Goal: Information Seeking & Learning: Learn about a topic

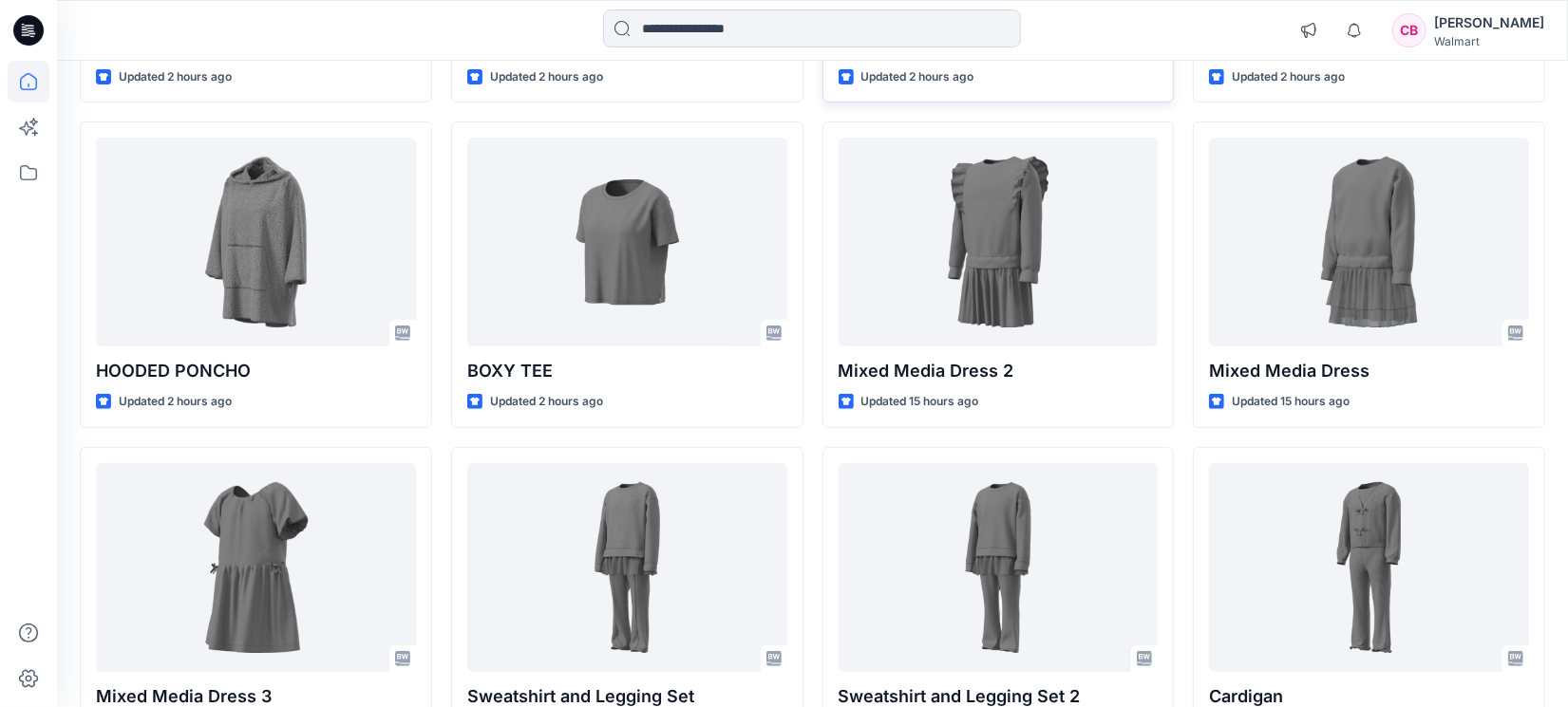
scroll to position [475, 0]
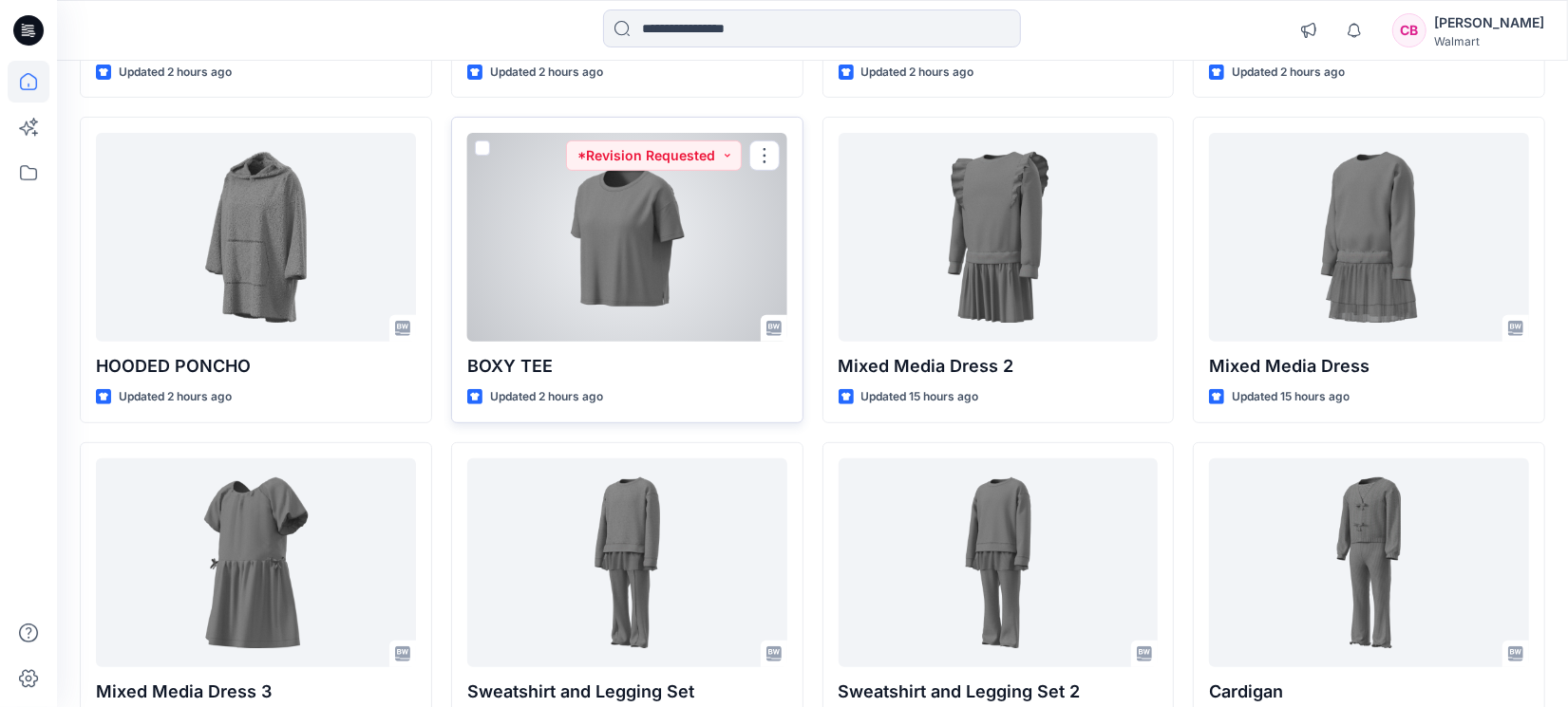
click at [536, 261] on div at bounding box center [627, 237] width 320 height 208
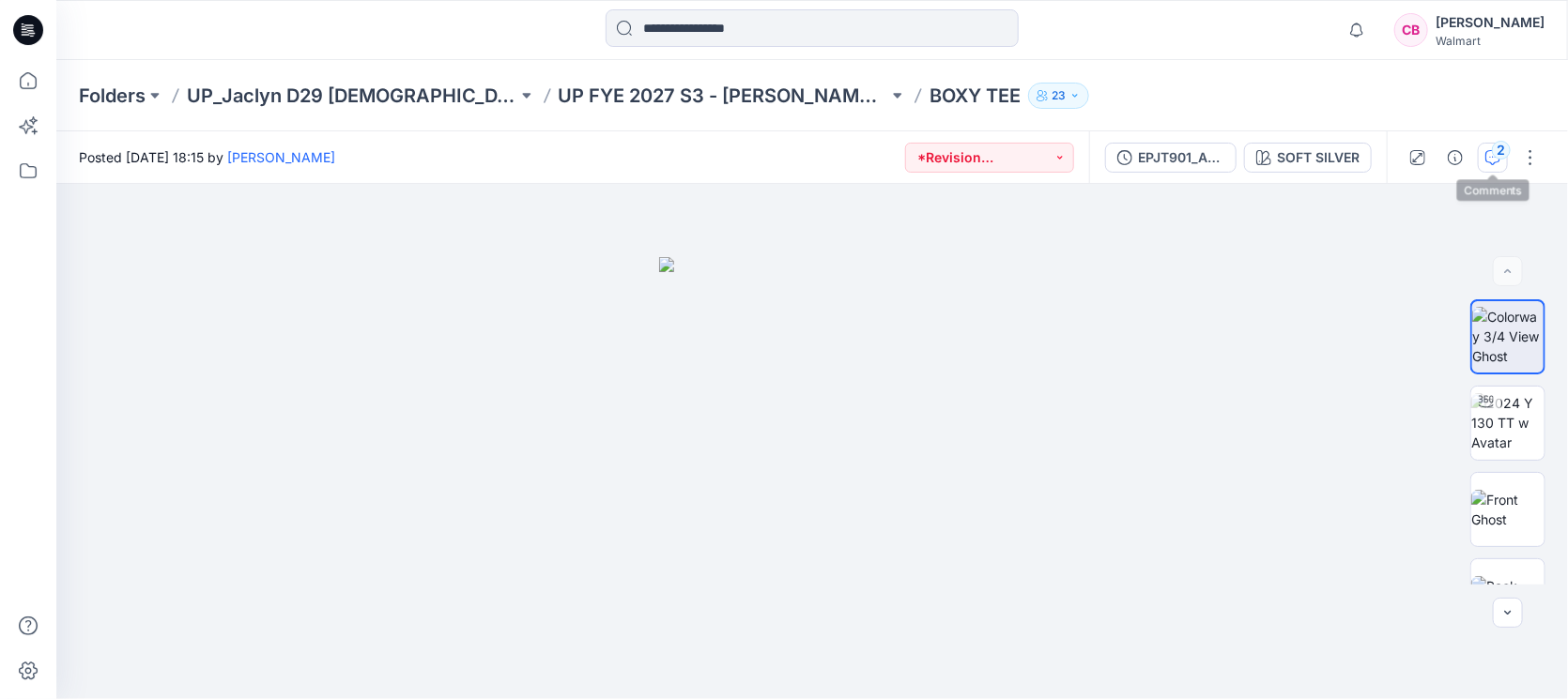
click at [1239, 152] on div "2" at bounding box center [1501, 150] width 18 height 18
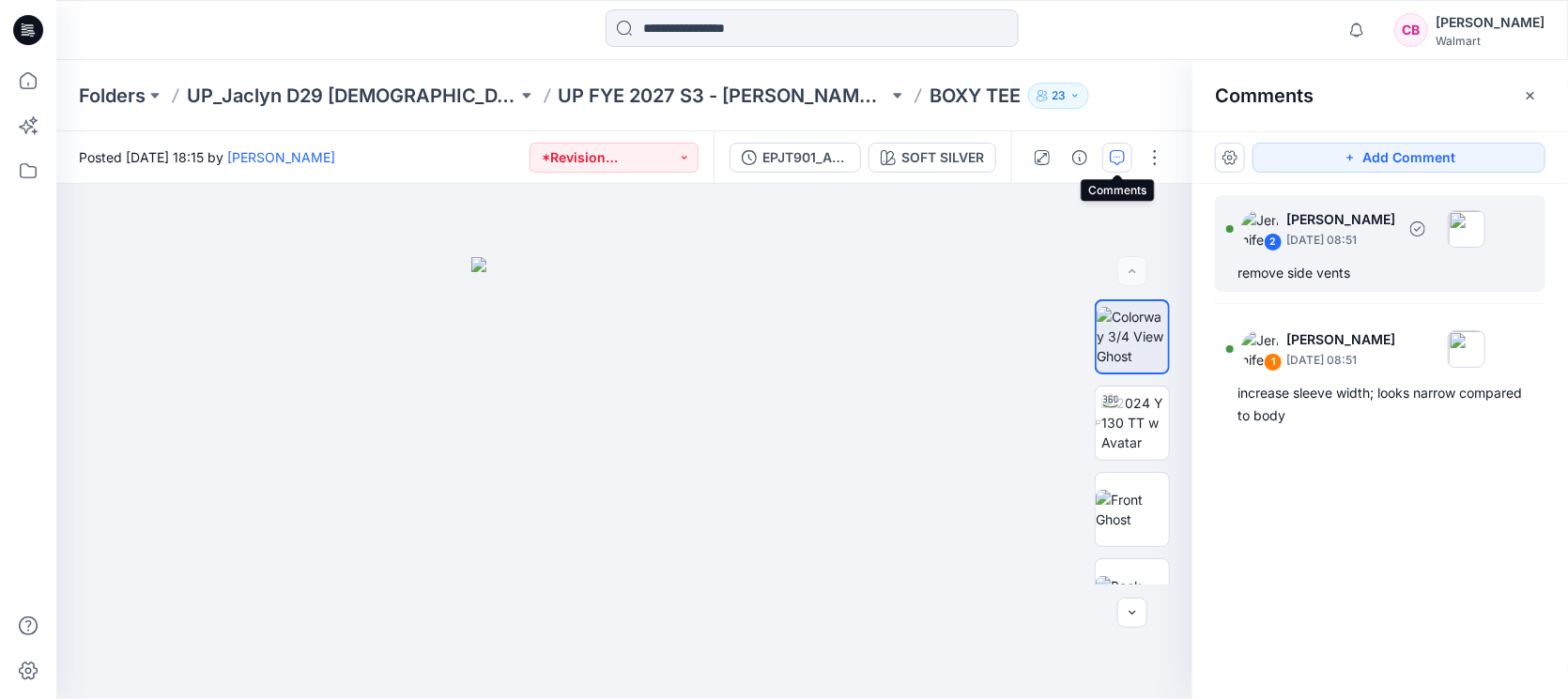
click at [1239, 257] on div "2 [PERSON_NAME] [DATE] 08:51 remove side vents" at bounding box center [1380, 243] width 331 height 96
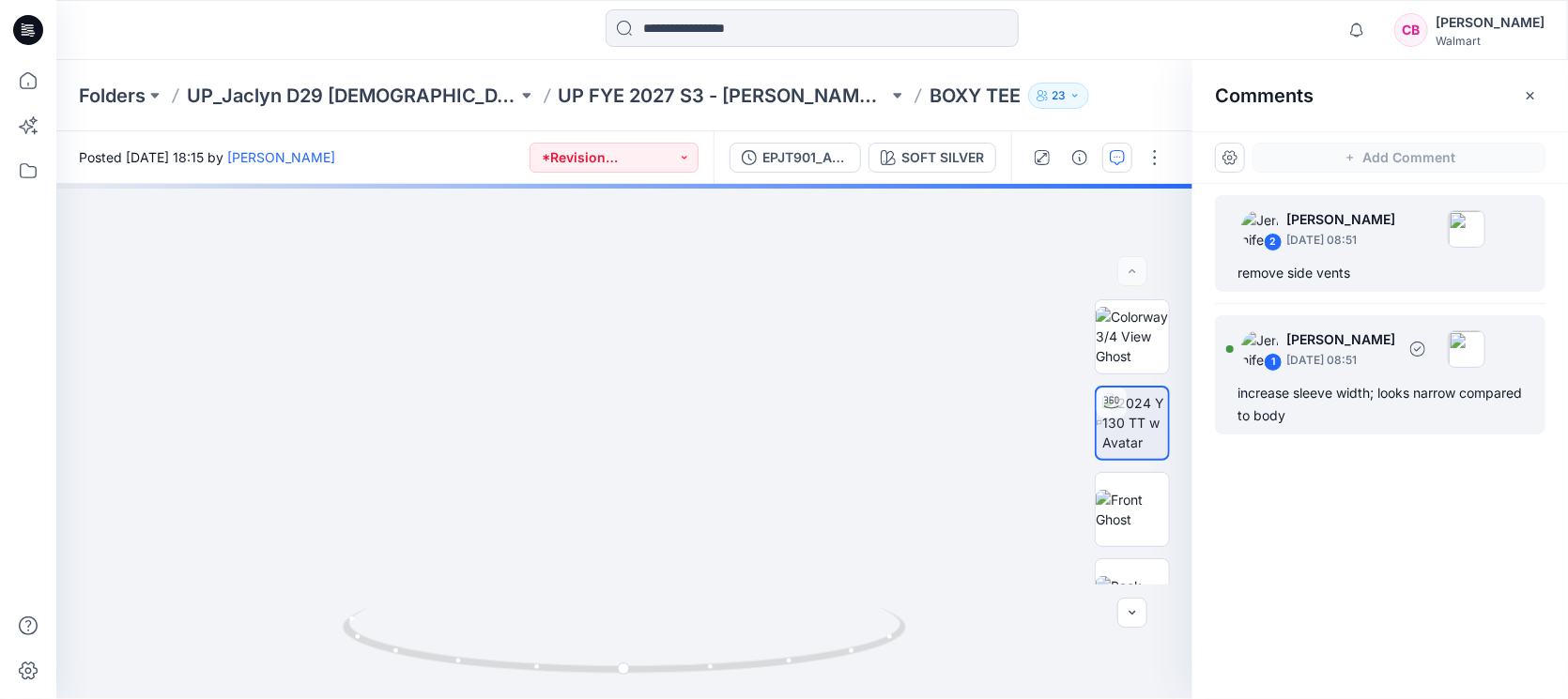
click at [1239, 393] on div "increase sleeve width; looks narrow compared to body" at bounding box center [1379, 404] width 285 height 45
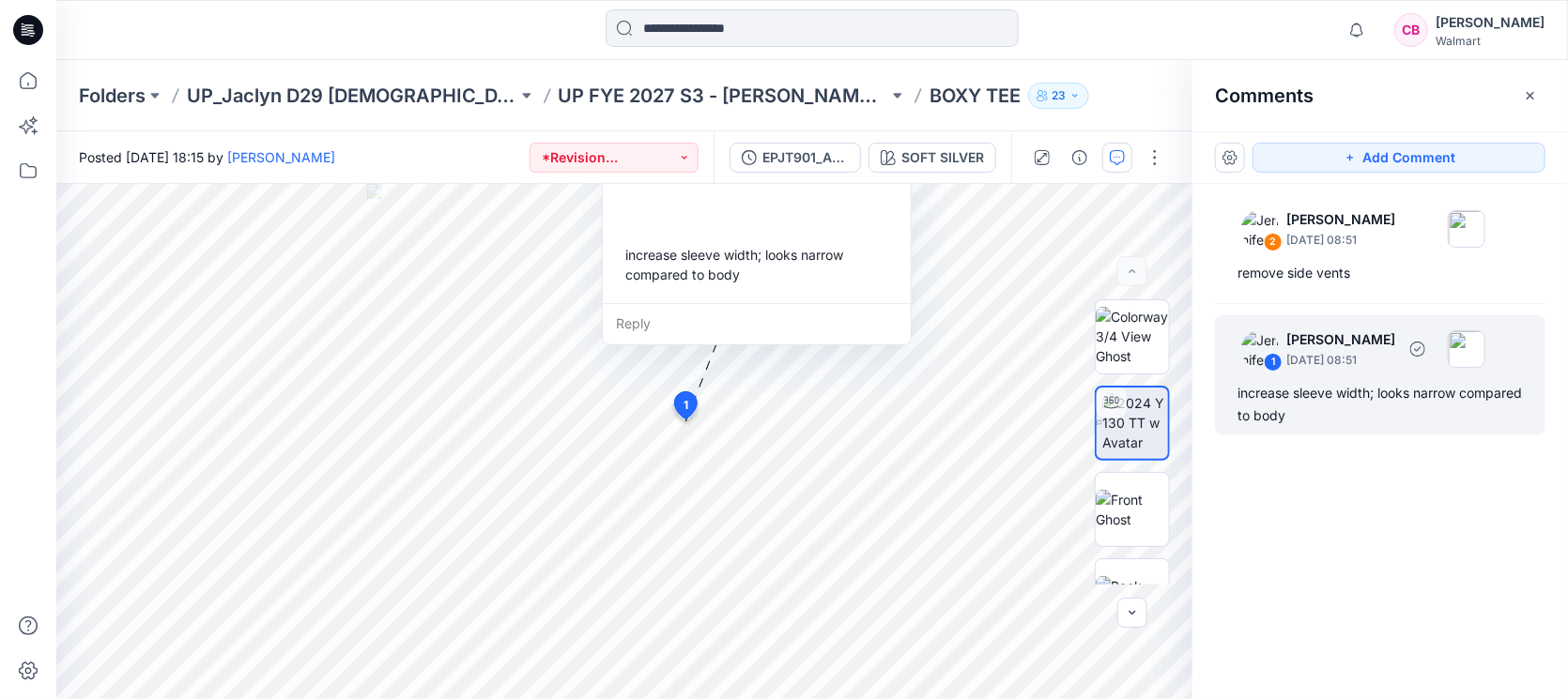
click at [1239, 413] on div "increase sleeve width; looks narrow compared to body" at bounding box center [1379, 404] width 285 height 45
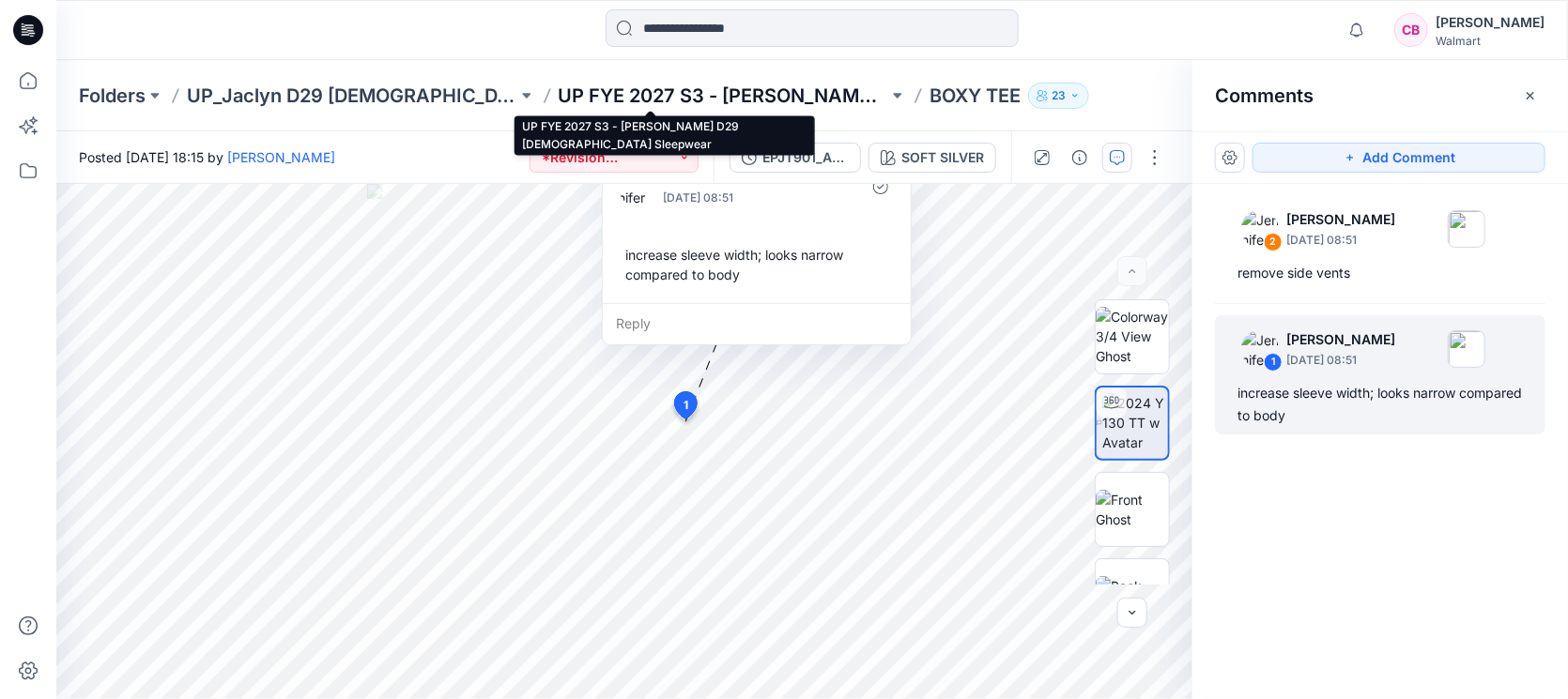
click at [764, 86] on p "UP FYE 2027 S3 - [PERSON_NAME] D29 [DEMOGRAPHIC_DATA] Sleepwear" at bounding box center [724, 95] width 331 height 26
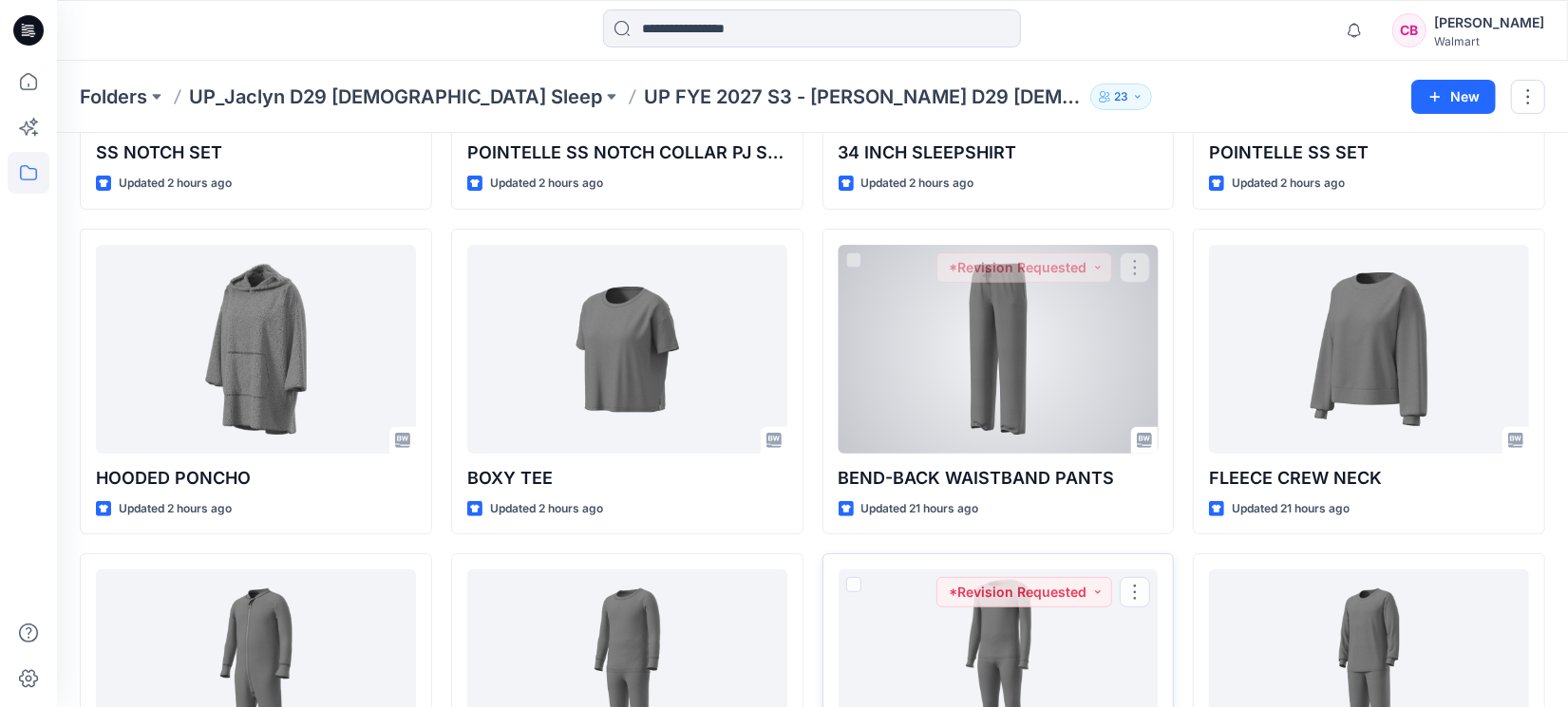
scroll to position [196, 0]
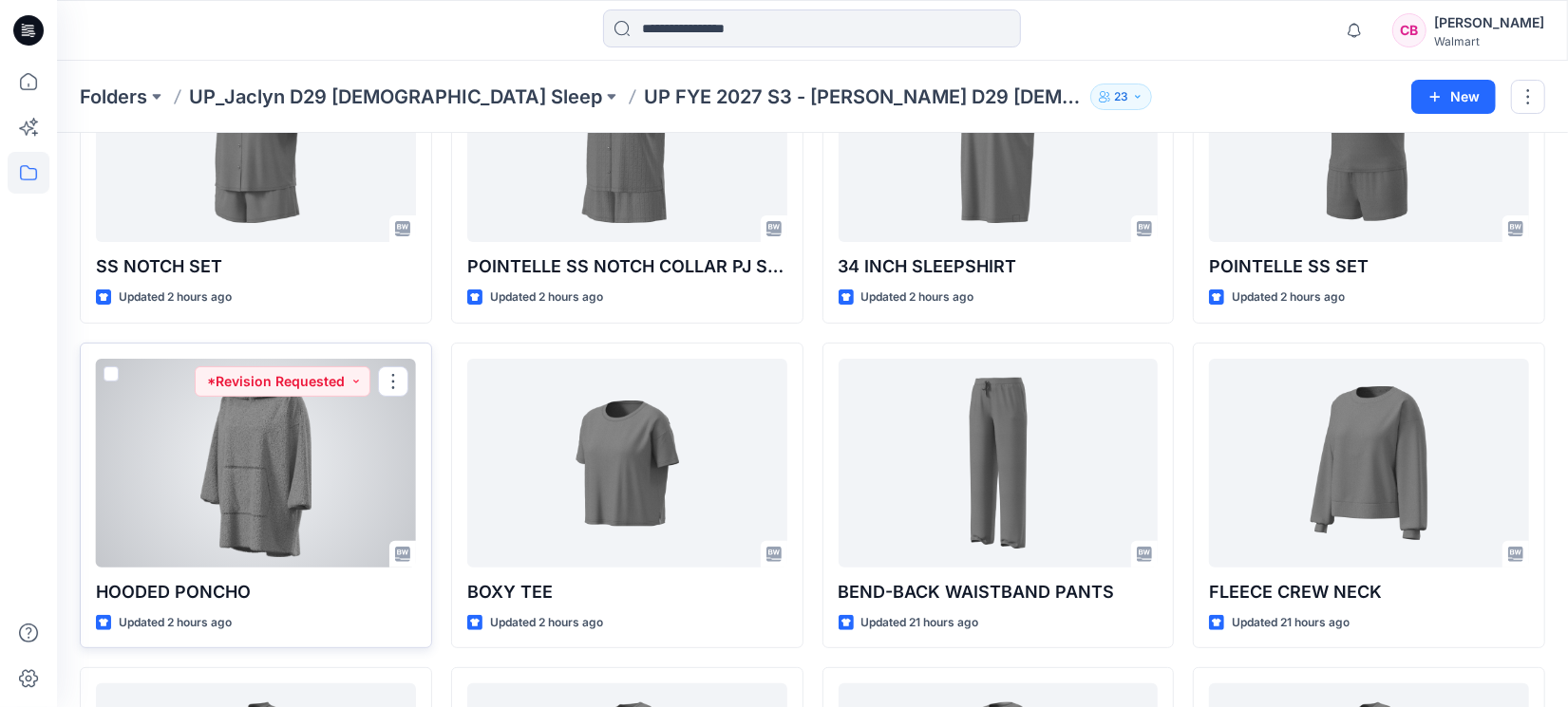
click at [217, 468] on div at bounding box center [256, 463] width 320 height 208
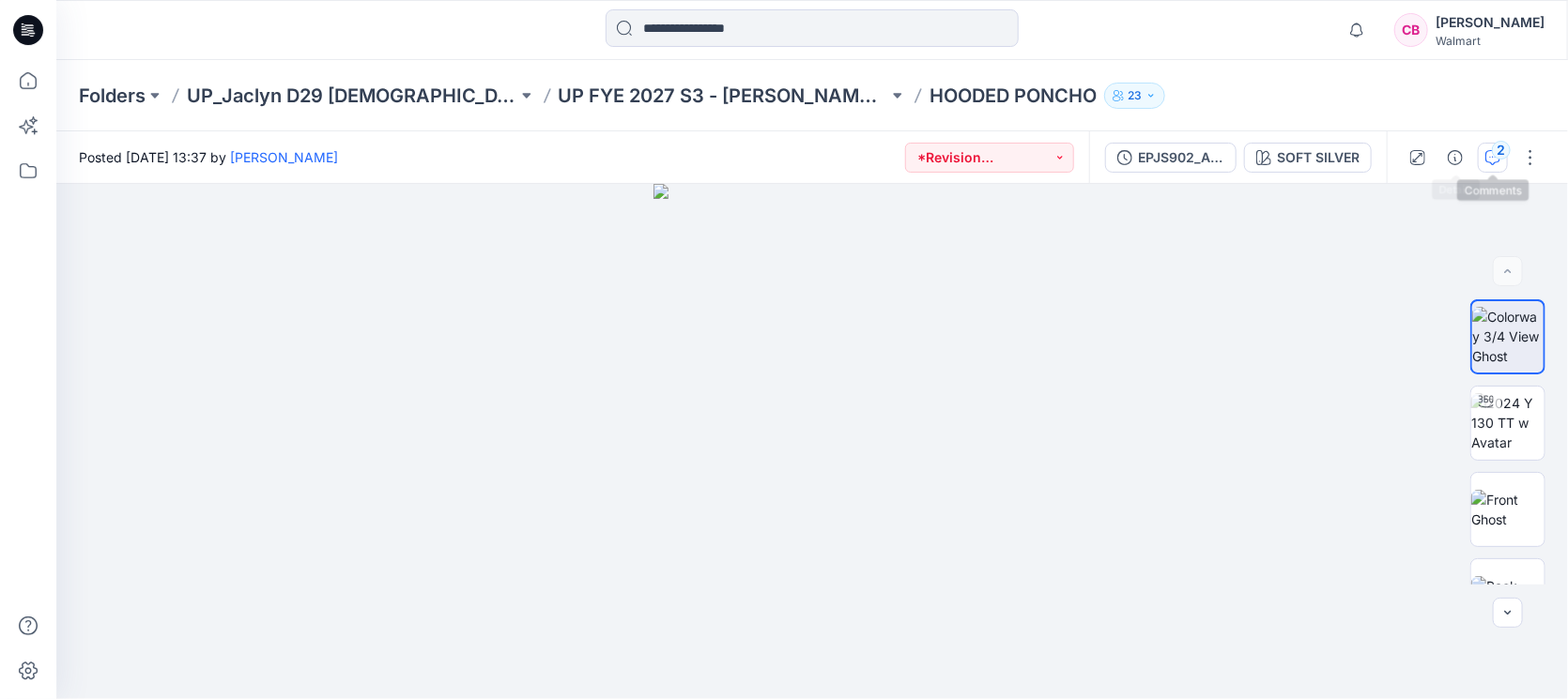
click at [1239, 153] on div "2" at bounding box center [1501, 150] width 18 height 18
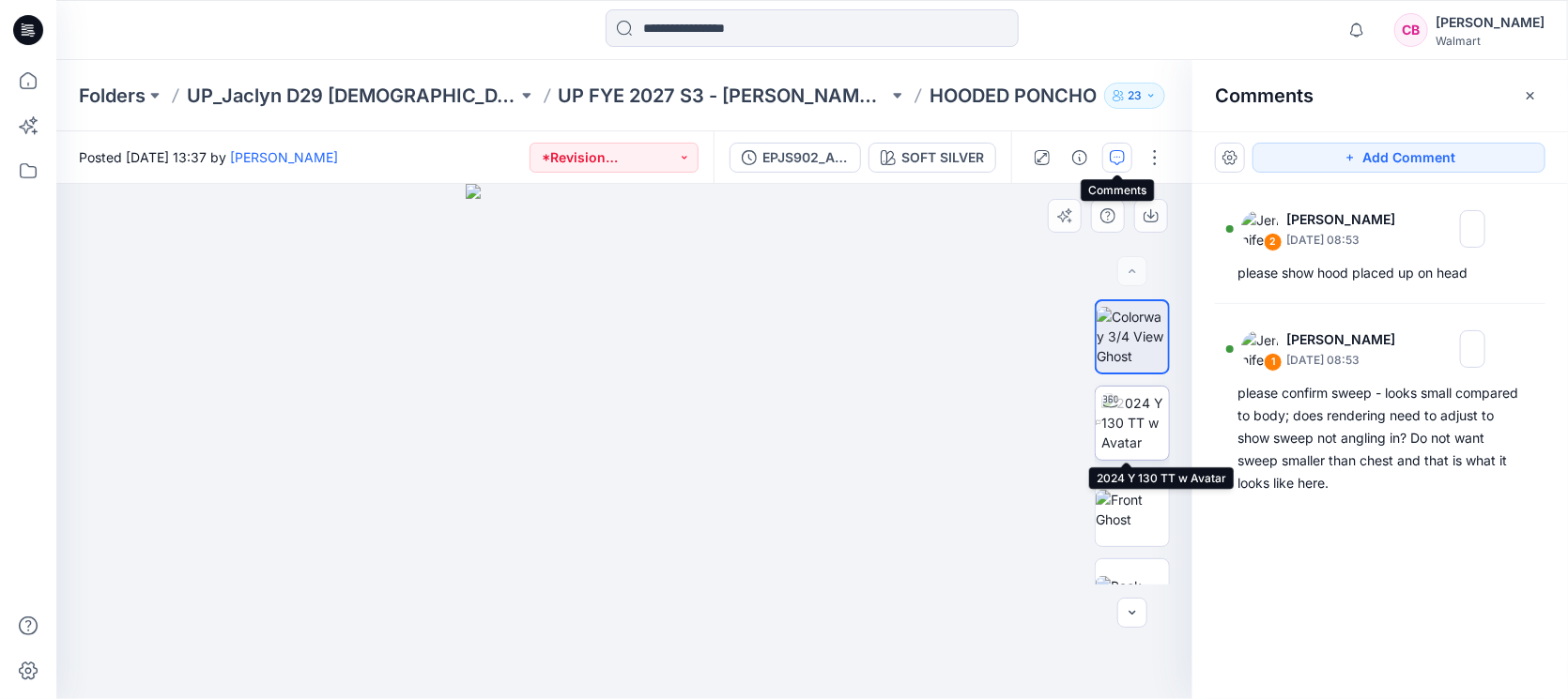
click at [1113, 415] on div at bounding box center [1111, 402] width 30 height 30
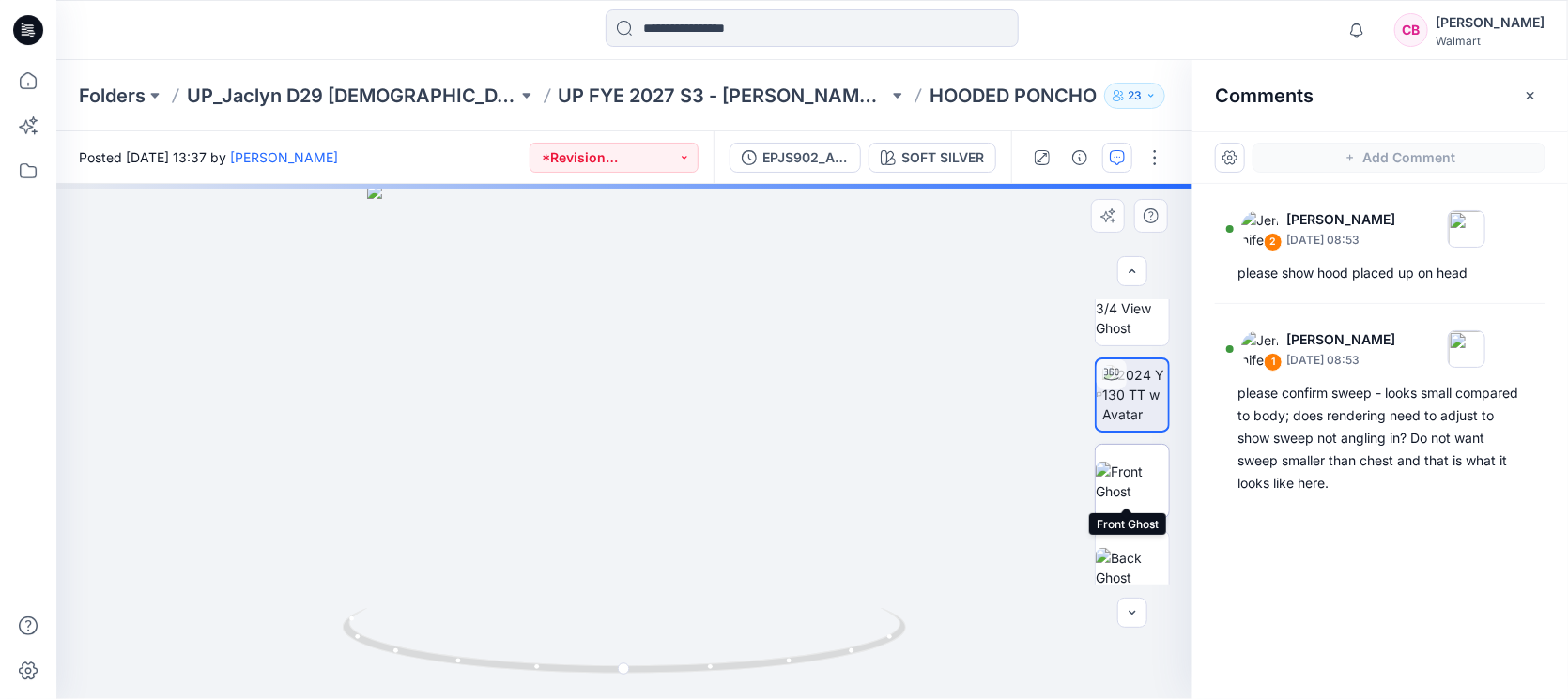
scroll to position [48, 0]
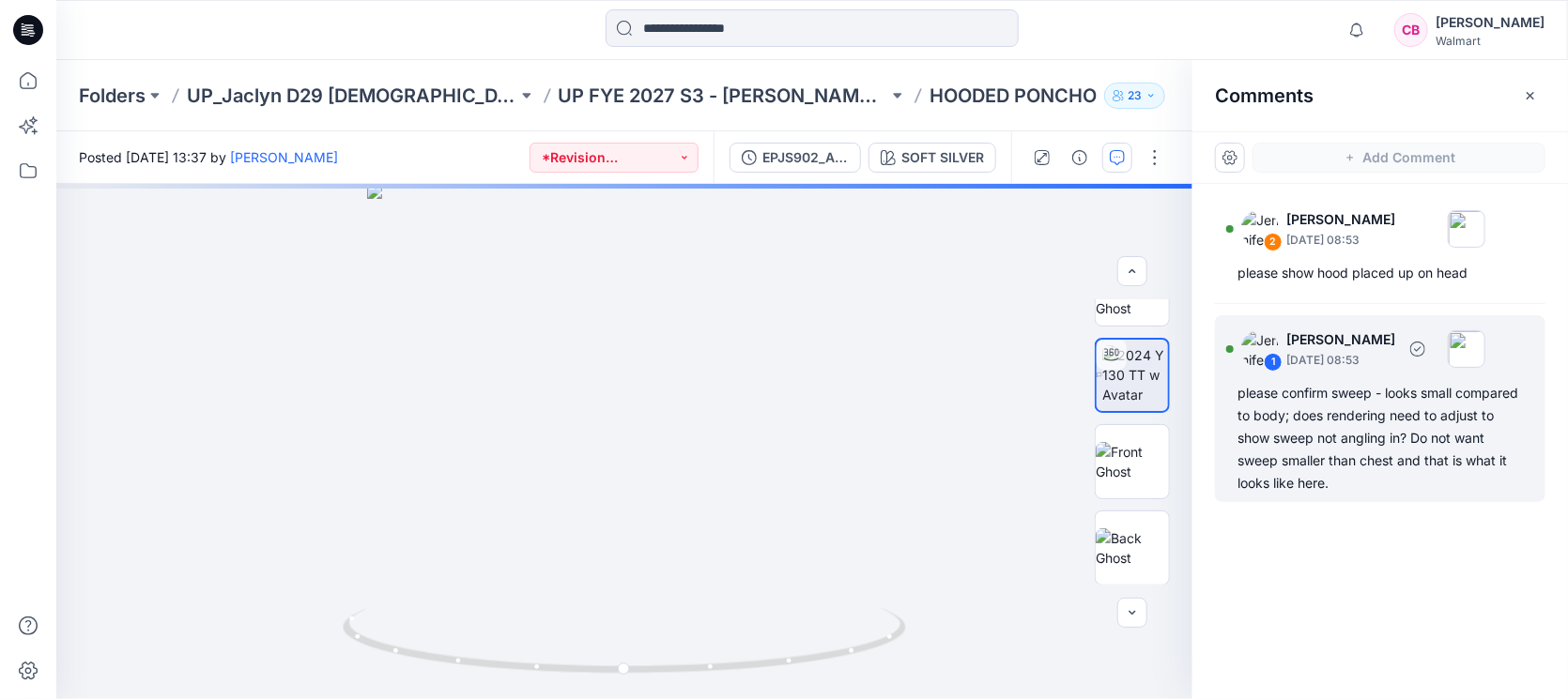
click at [1239, 460] on div "please confirm sweep - looks small compared to body; does rendering need to adj…" at bounding box center [1379, 438] width 285 height 113
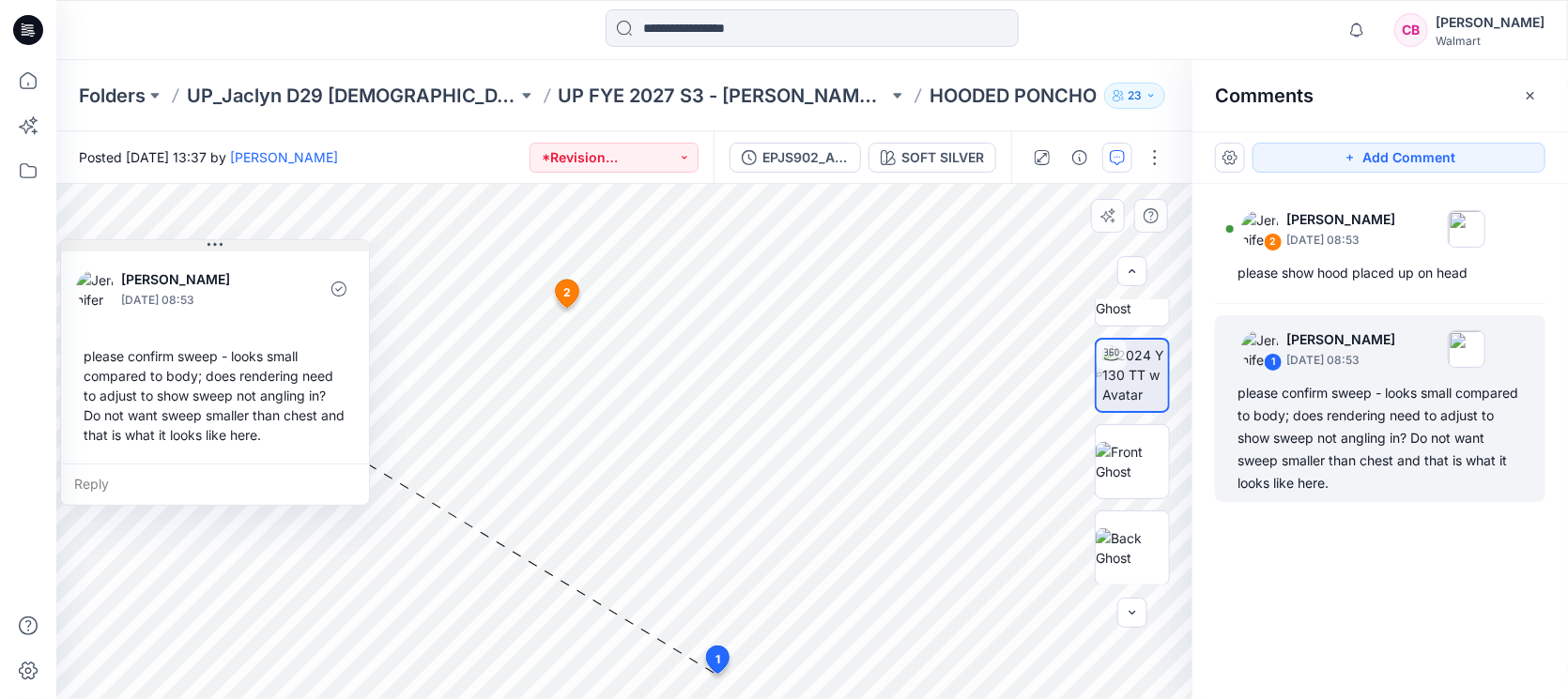
drag, startPoint x: 919, startPoint y: 507, endPoint x: 268, endPoint y: 243, distance: 702.5
click at [268, 243] on button at bounding box center [215, 246] width 308 height 12
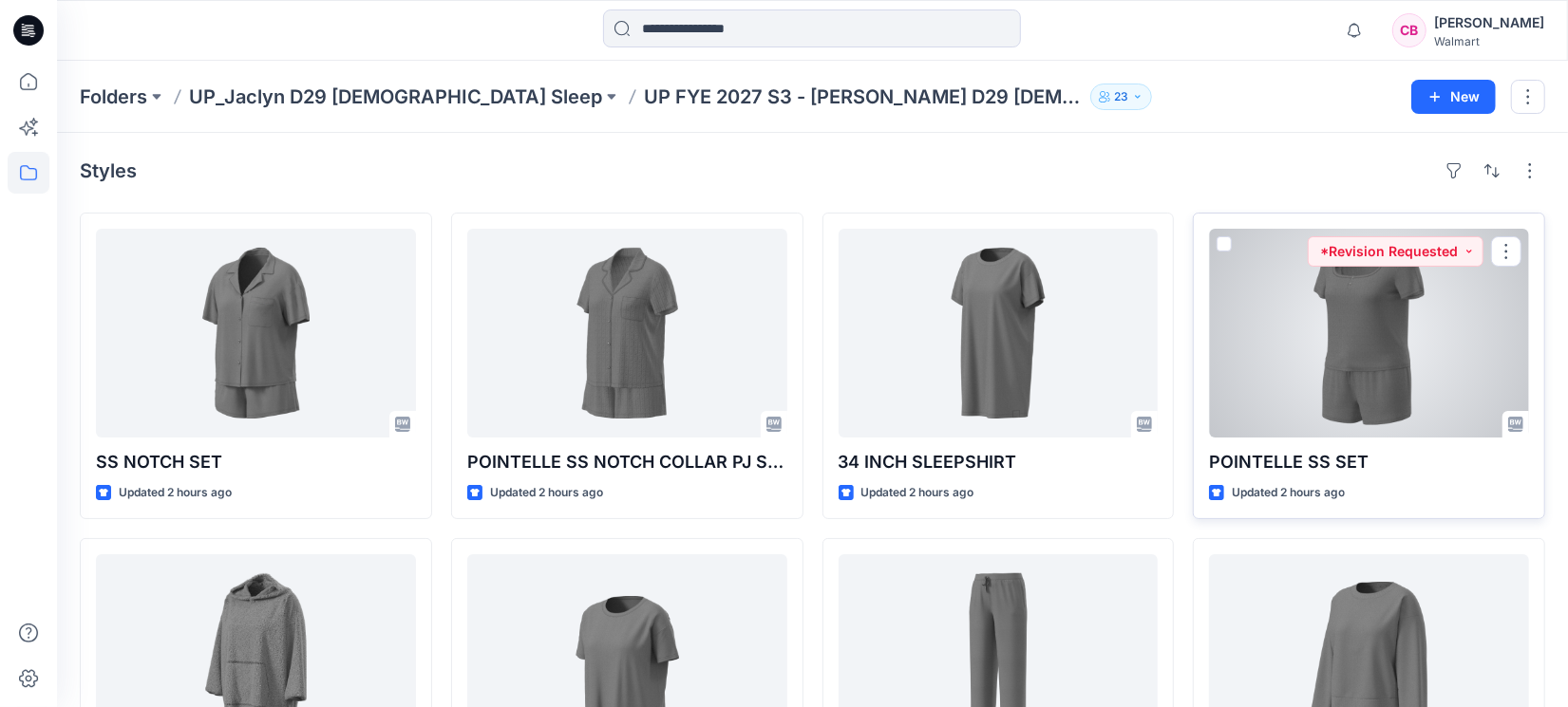
click at [1253, 348] on div at bounding box center [1368, 333] width 320 height 208
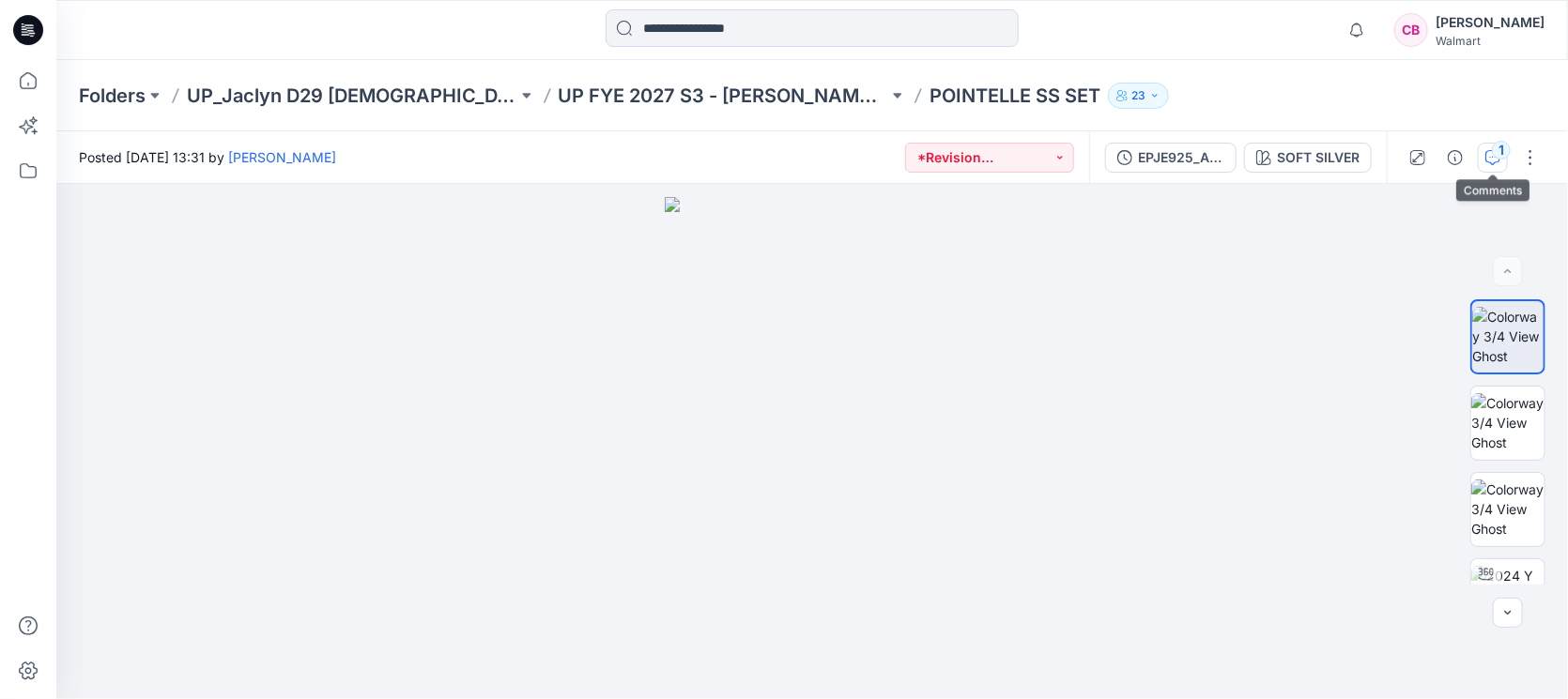
click at [1239, 149] on div "1" at bounding box center [1501, 150] width 18 height 18
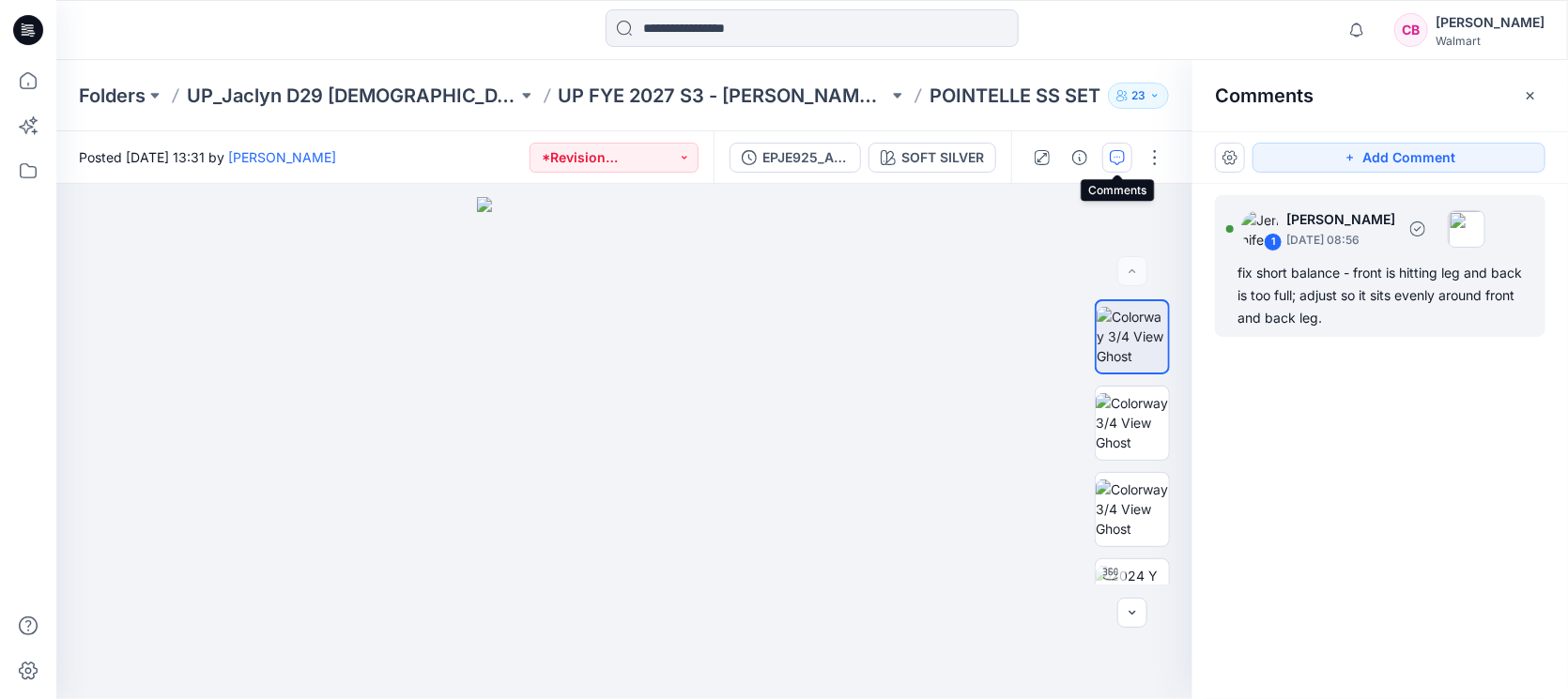
click at [1239, 306] on div "fix short balance - front is hitting leg and back is too full; adjust so it sit…" at bounding box center [1379, 296] width 285 height 68
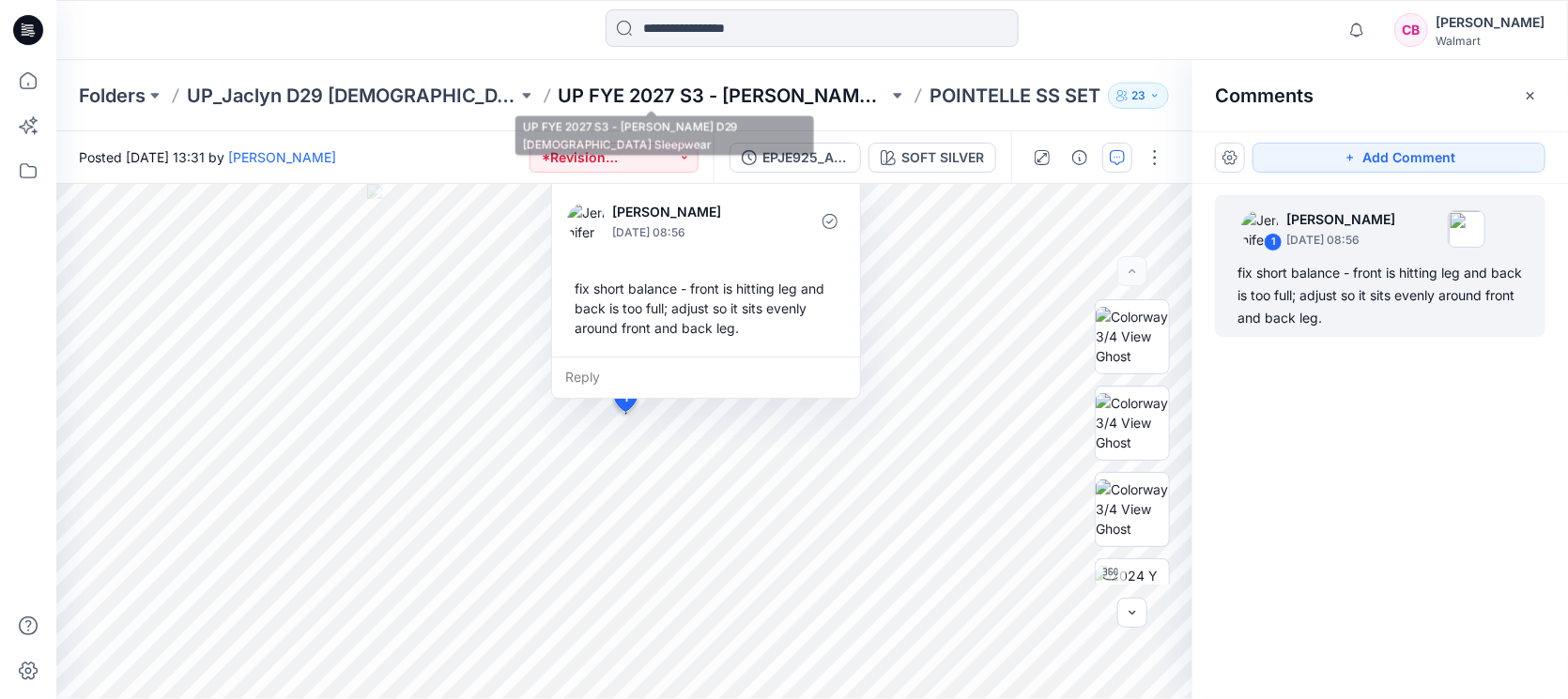
click at [755, 95] on p "UP FYE 2027 S3 - [PERSON_NAME] D29 [DEMOGRAPHIC_DATA] Sleepwear" at bounding box center [724, 95] width 331 height 26
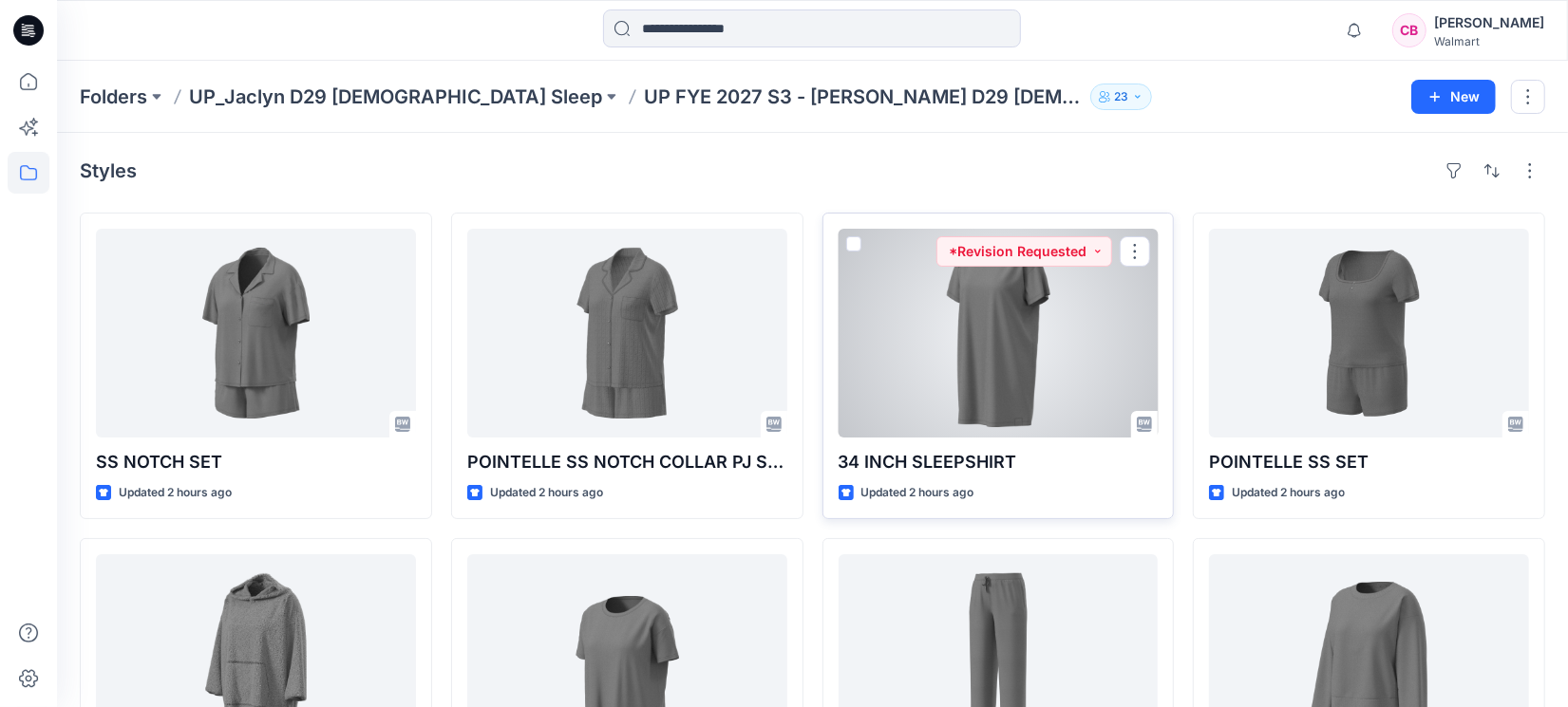
click at [1015, 320] on div at bounding box center [997, 333] width 320 height 208
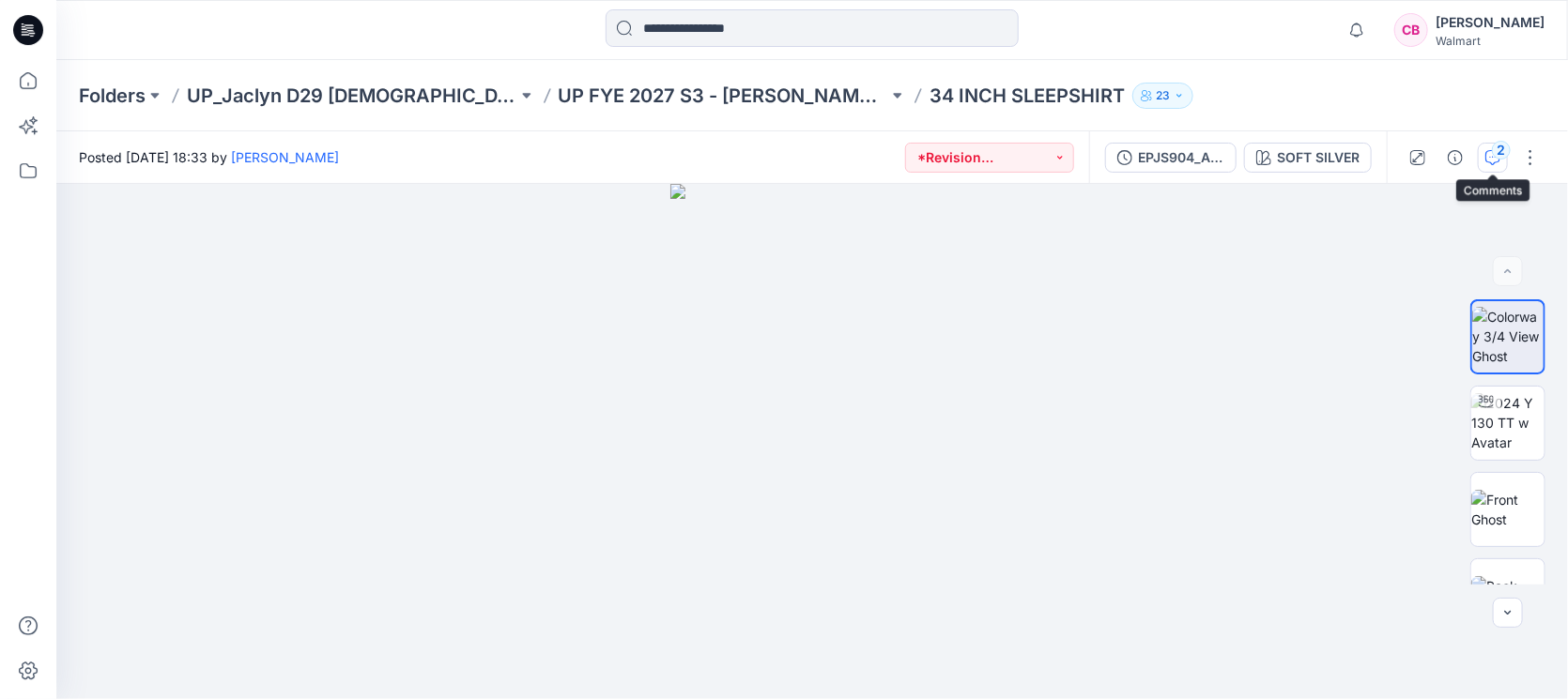
click at [1239, 159] on icon "button" at bounding box center [1492, 157] width 15 height 15
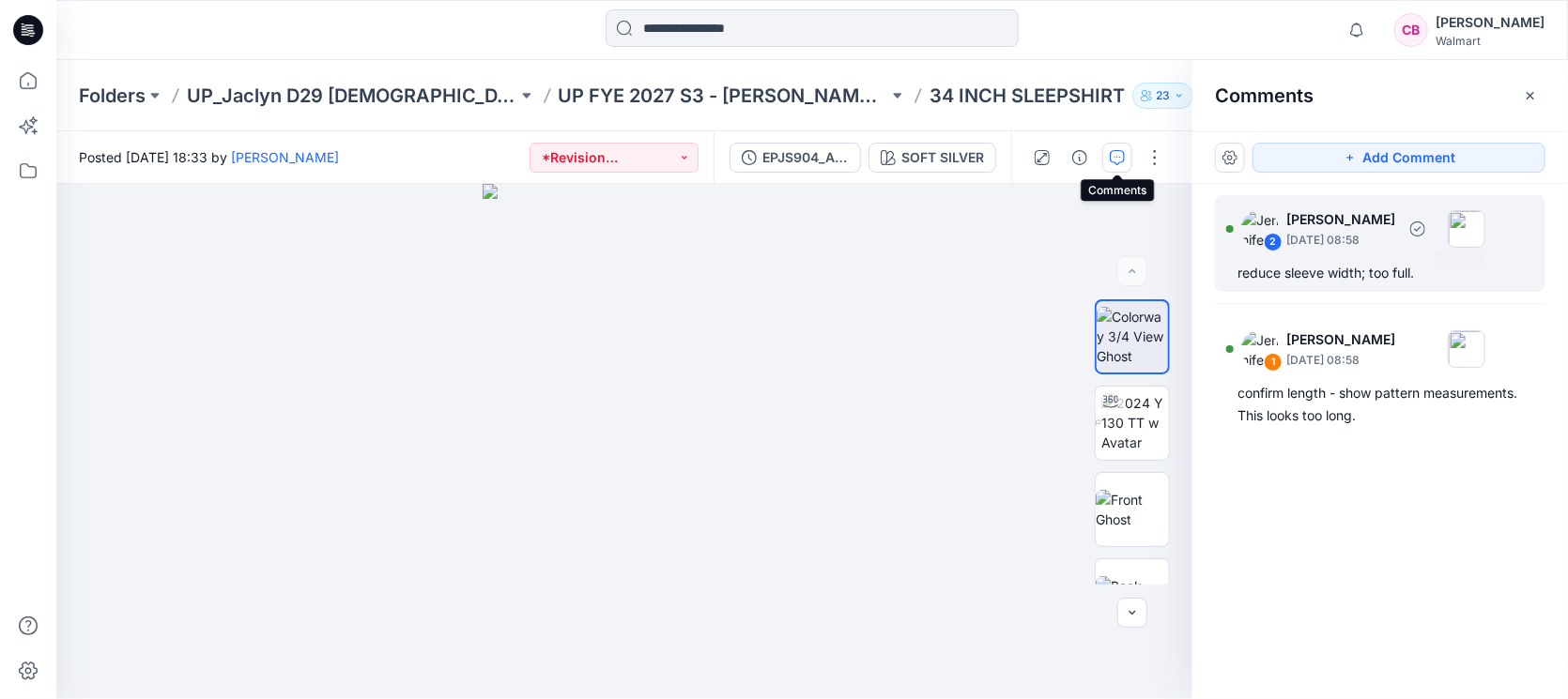
click at [1239, 203] on div "2 [PERSON_NAME] [DATE] 08:58" at bounding box center [1356, 228] width 259 height 52
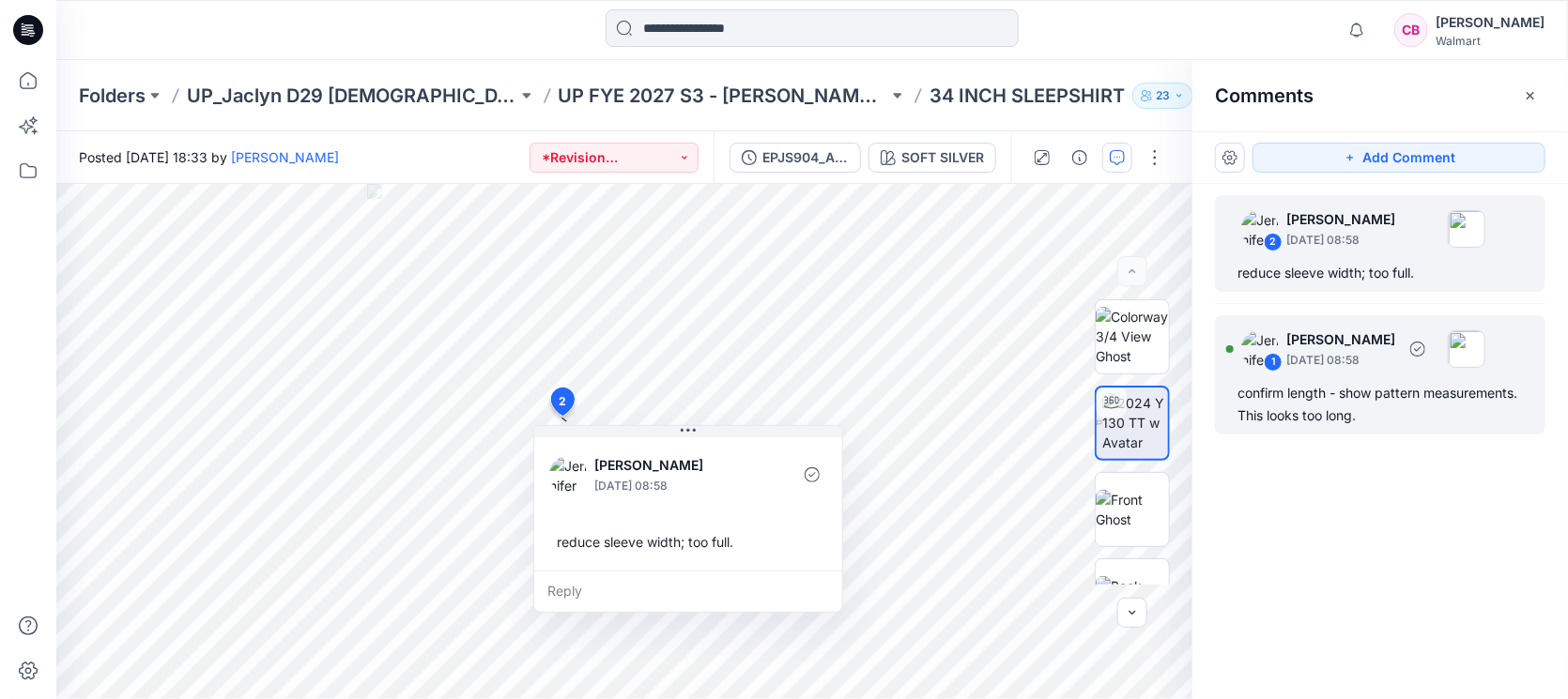
click at [1239, 411] on div "confirm length - show pattern measurements. This looks too long." at bounding box center [1379, 404] width 285 height 45
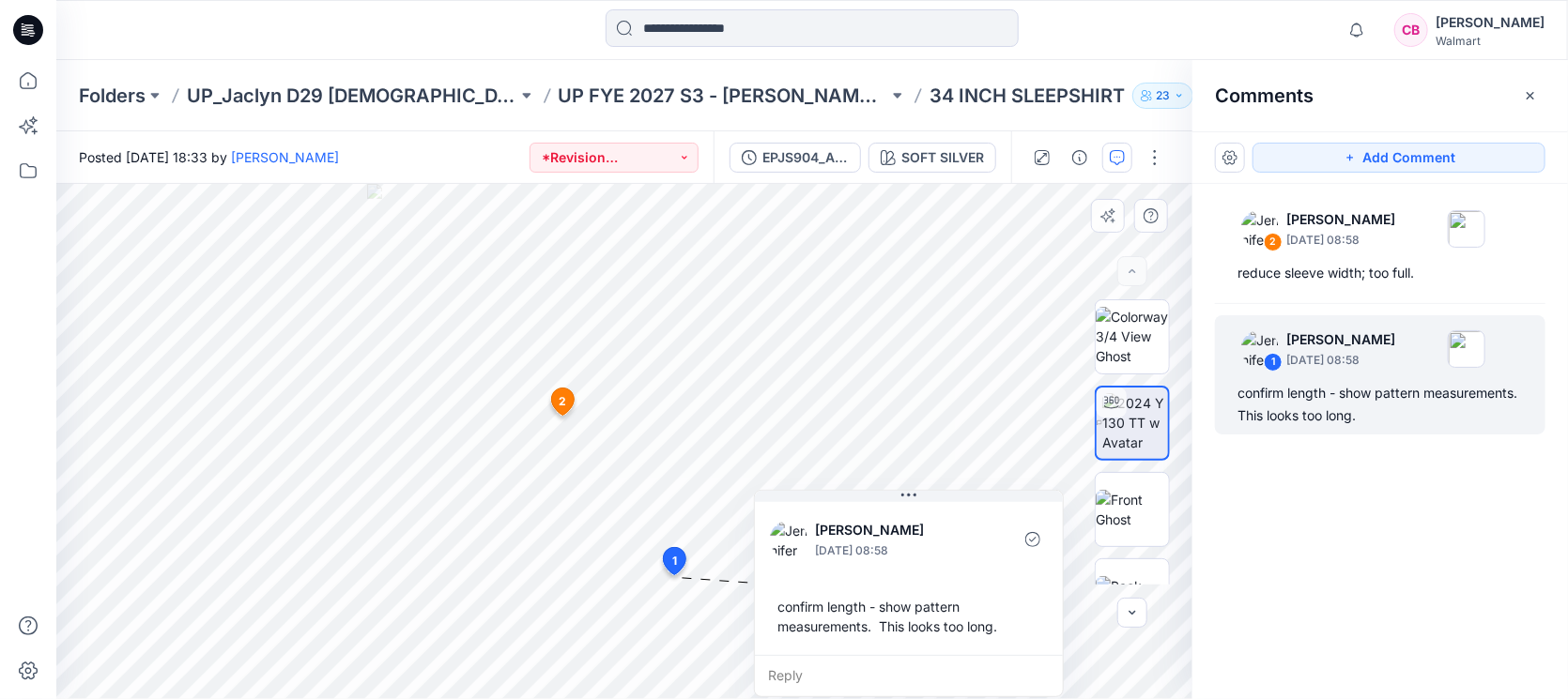
drag, startPoint x: 864, startPoint y: 596, endPoint x: 973, endPoint y: 506, distance: 141.4
click at [973, 506] on div "[PERSON_NAME] [DATE] 08:58 confirm length - show pattern measurements. This loo…" at bounding box center [909, 593] width 310 height 207
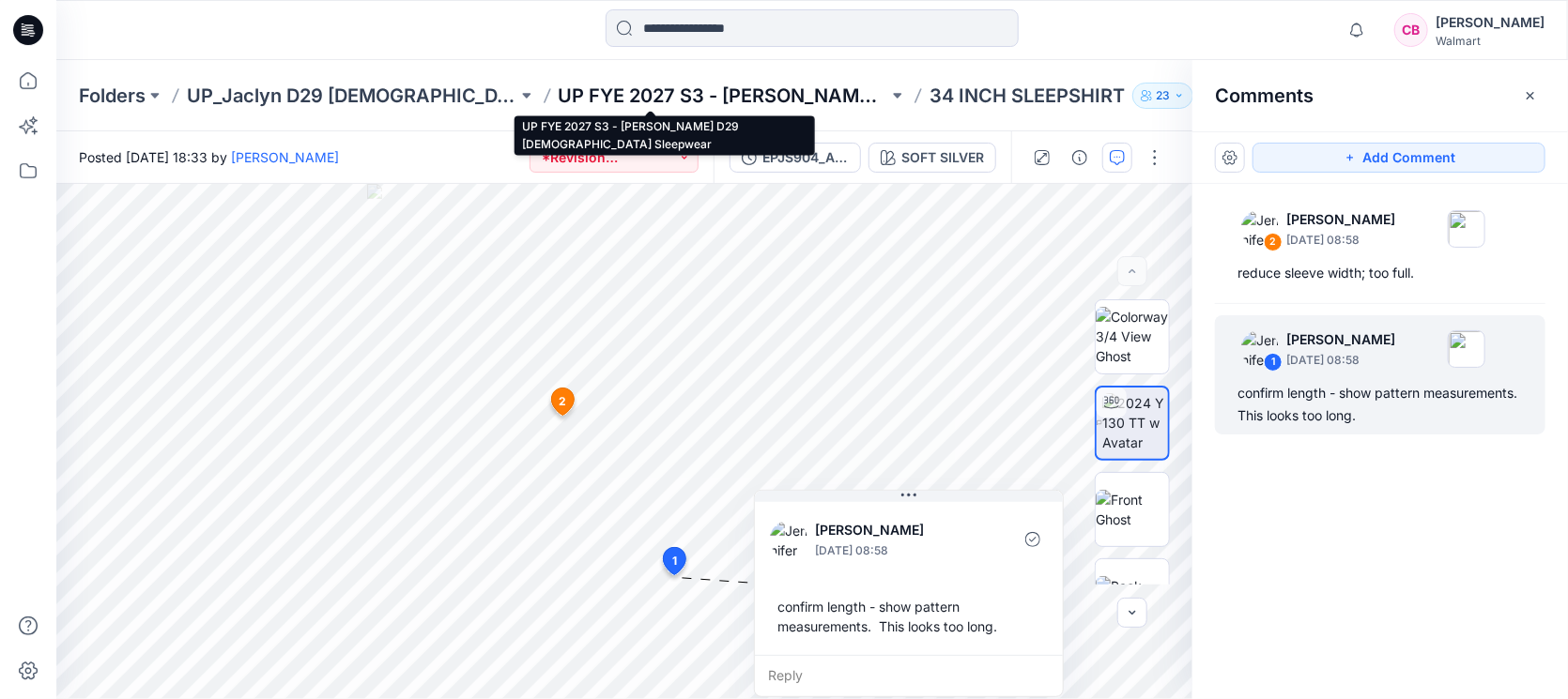
click at [731, 90] on p "UP FYE 2027 S3 - [PERSON_NAME] D29 [DEMOGRAPHIC_DATA] Sleepwear" at bounding box center [724, 95] width 331 height 26
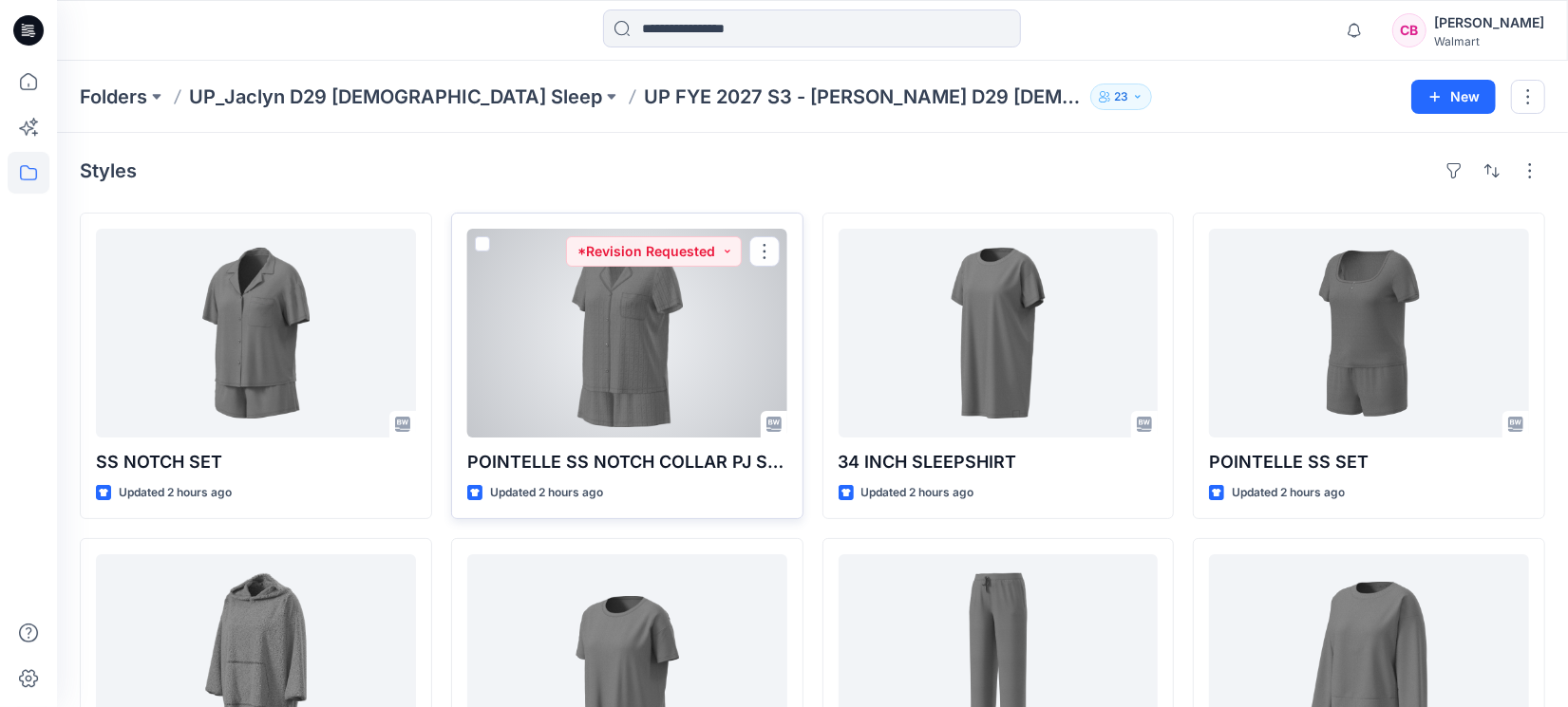
click at [684, 370] on div at bounding box center [627, 333] width 320 height 208
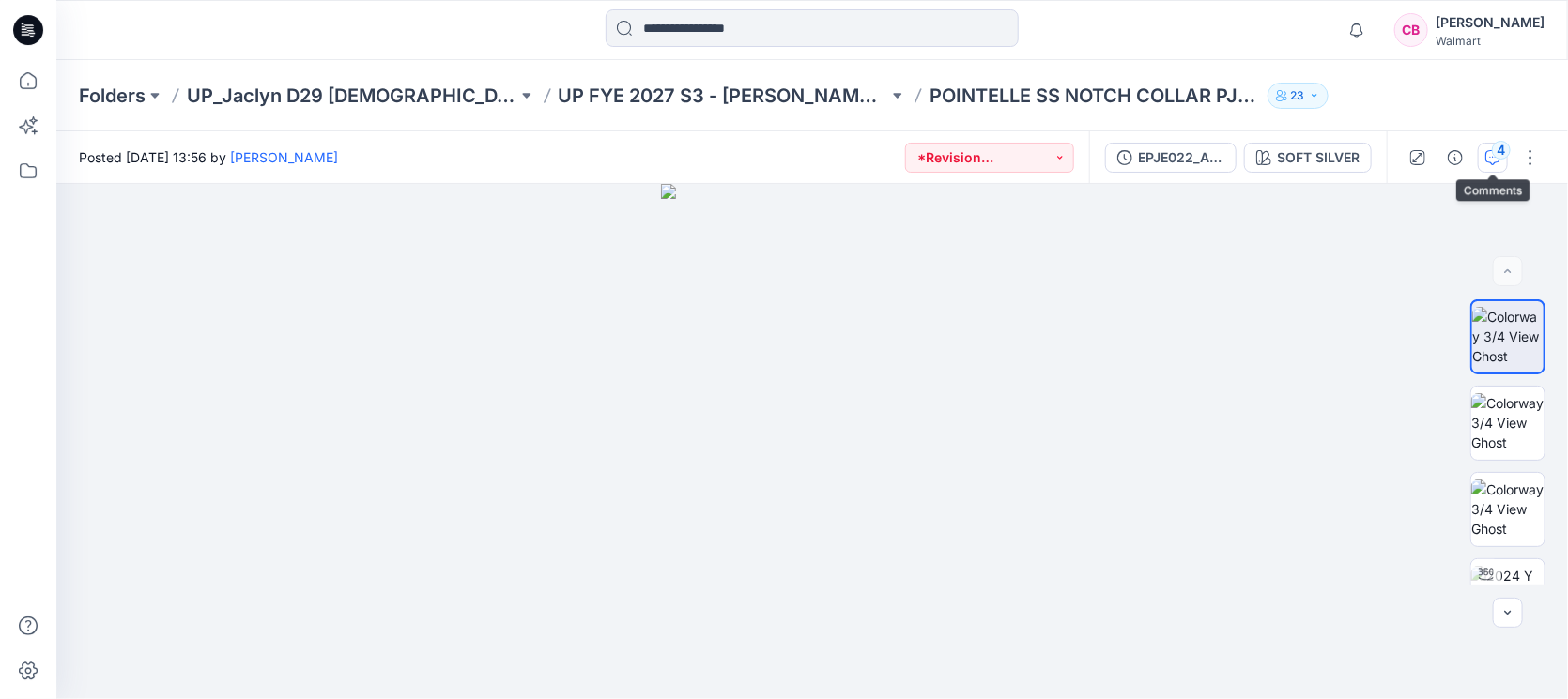
click at [1239, 147] on div "4" at bounding box center [1501, 150] width 18 height 18
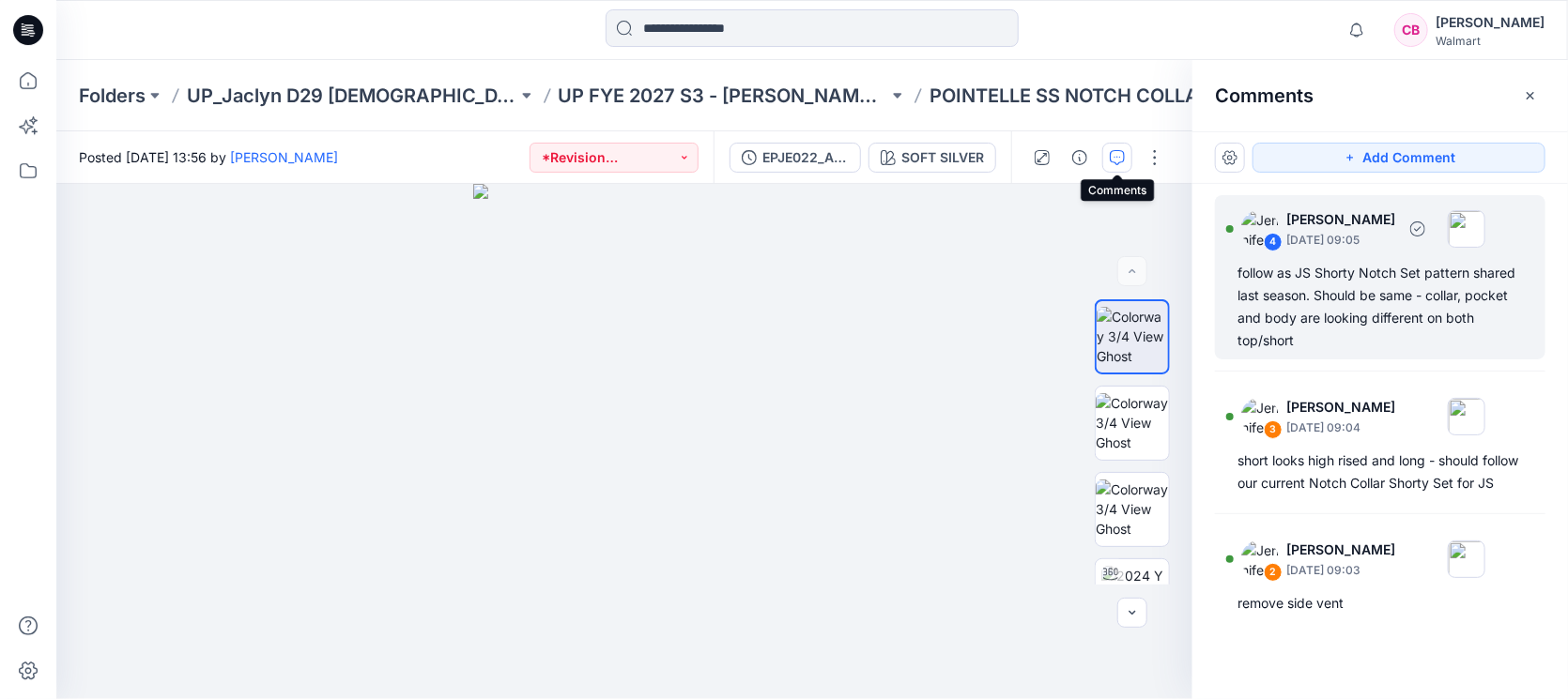
click at [1239, 305] on div "follow as JS Shorty Notch Set pattern shared last season. Should be same - coll…" at bounding box center [1379, 306] width 285 height 90
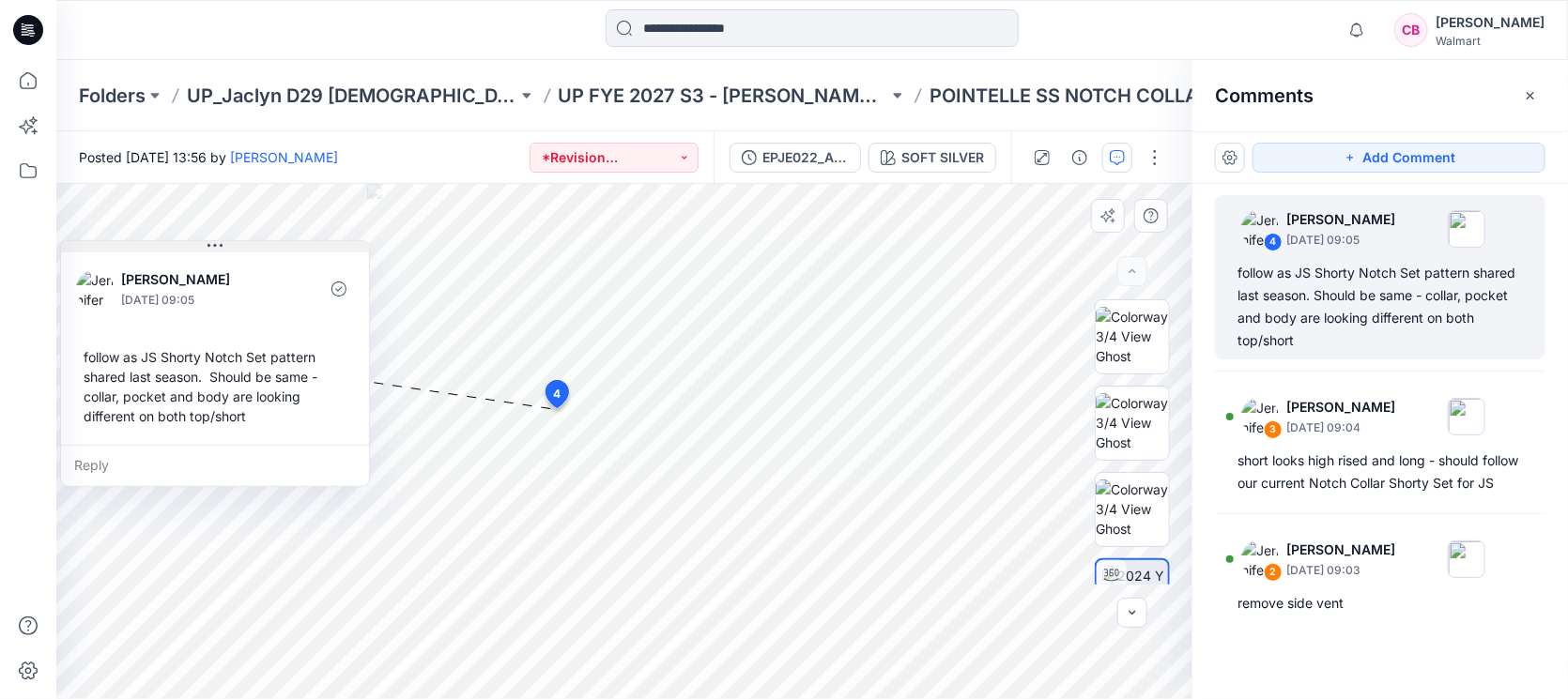
drag, startPoint x: 789, startPoint y: 201, endPoint x: 305, endPoint y: 266, distance: 488.3
click at [305, 253] on button at bounding box center [215, 247] width 308 height 12
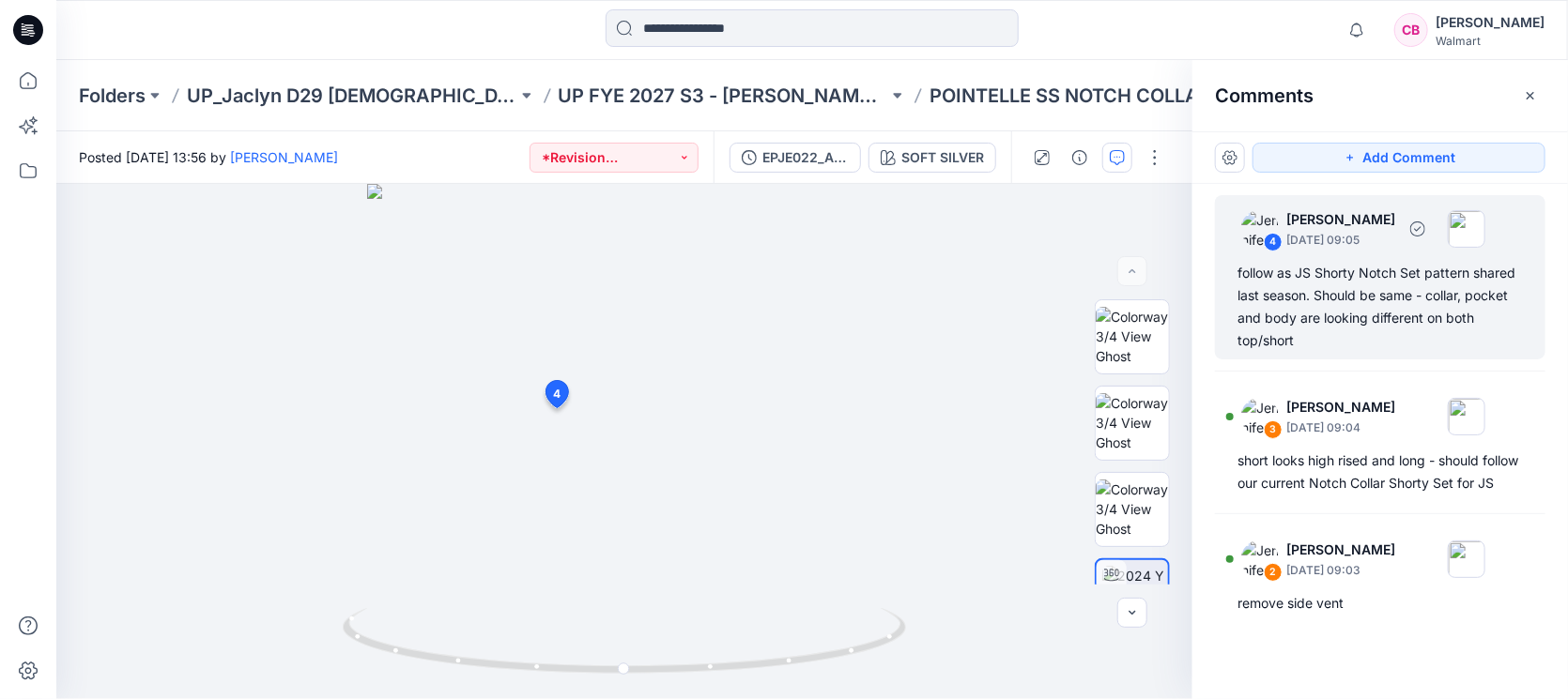
click at [1239, 293] on div "follow as JS Shorty Notch Set pattern shared last season. Should be same - coll…" at bounding box center [1379, 306] width 285 height 90
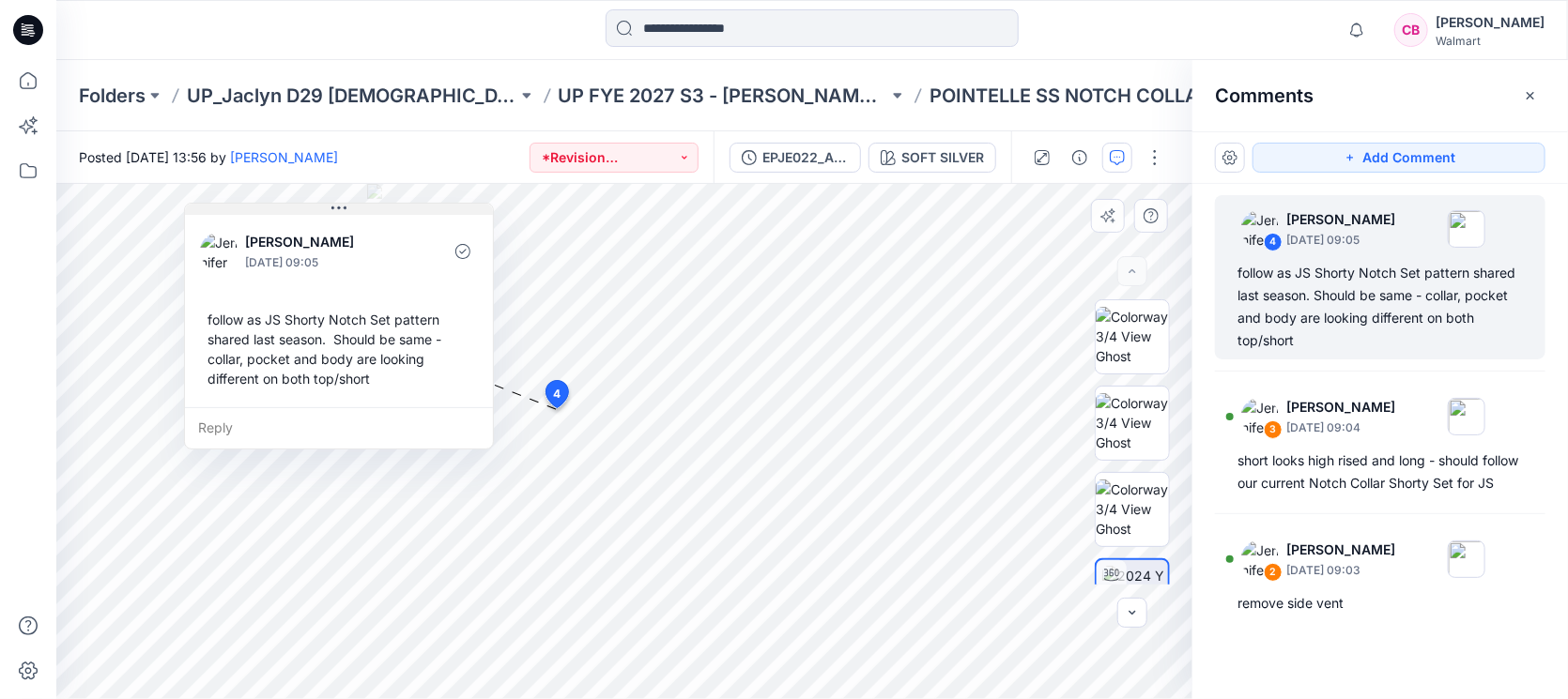
drag, startPoint x: 789, startPoint y: 201, endPoint x: 389, endPoint y: 209, distance: 400.1
click at [389, 209] on button at bounding box center [339, 209] width 308 height 12
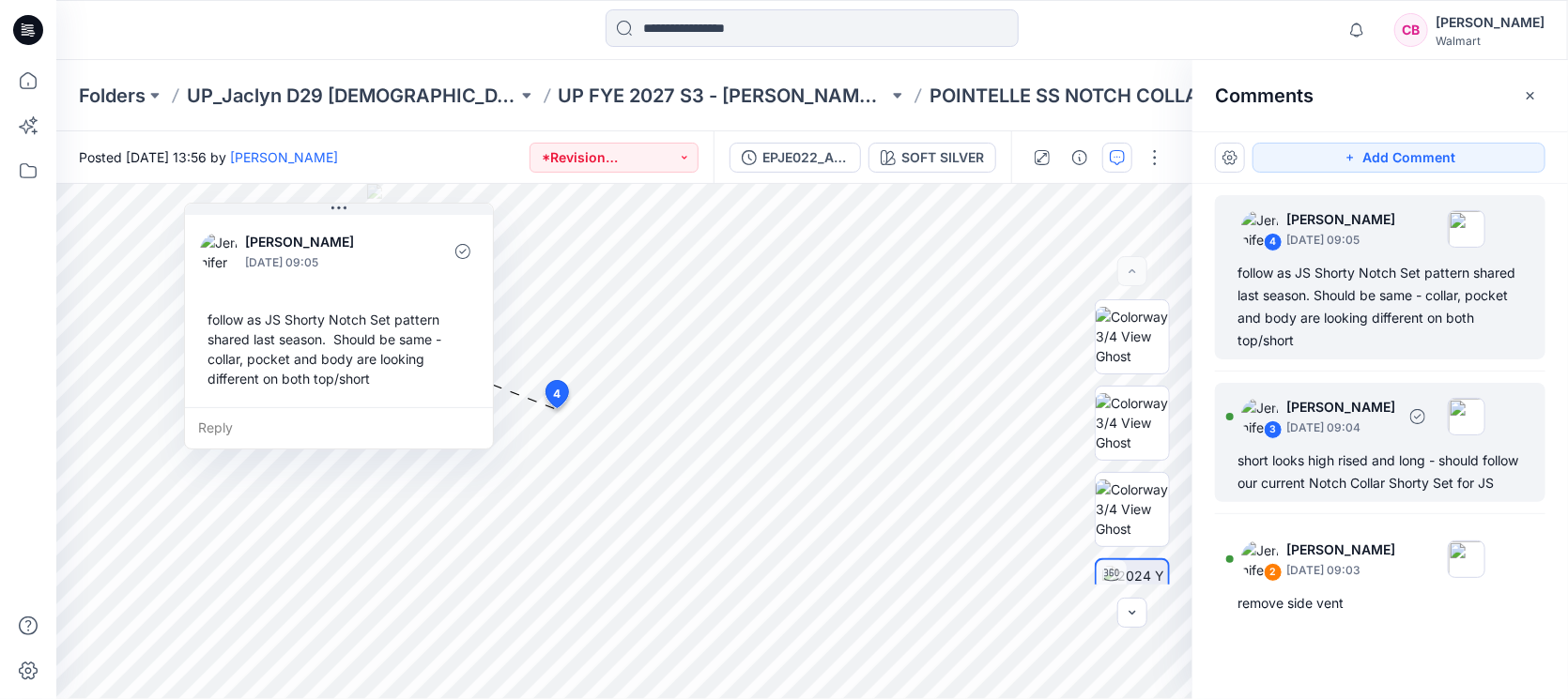
click at [1239, 462] on div "short looks high rised and long - should follow our current Notch Collar Shorty…" at bounding box center [1379, 472] width 285 height 45
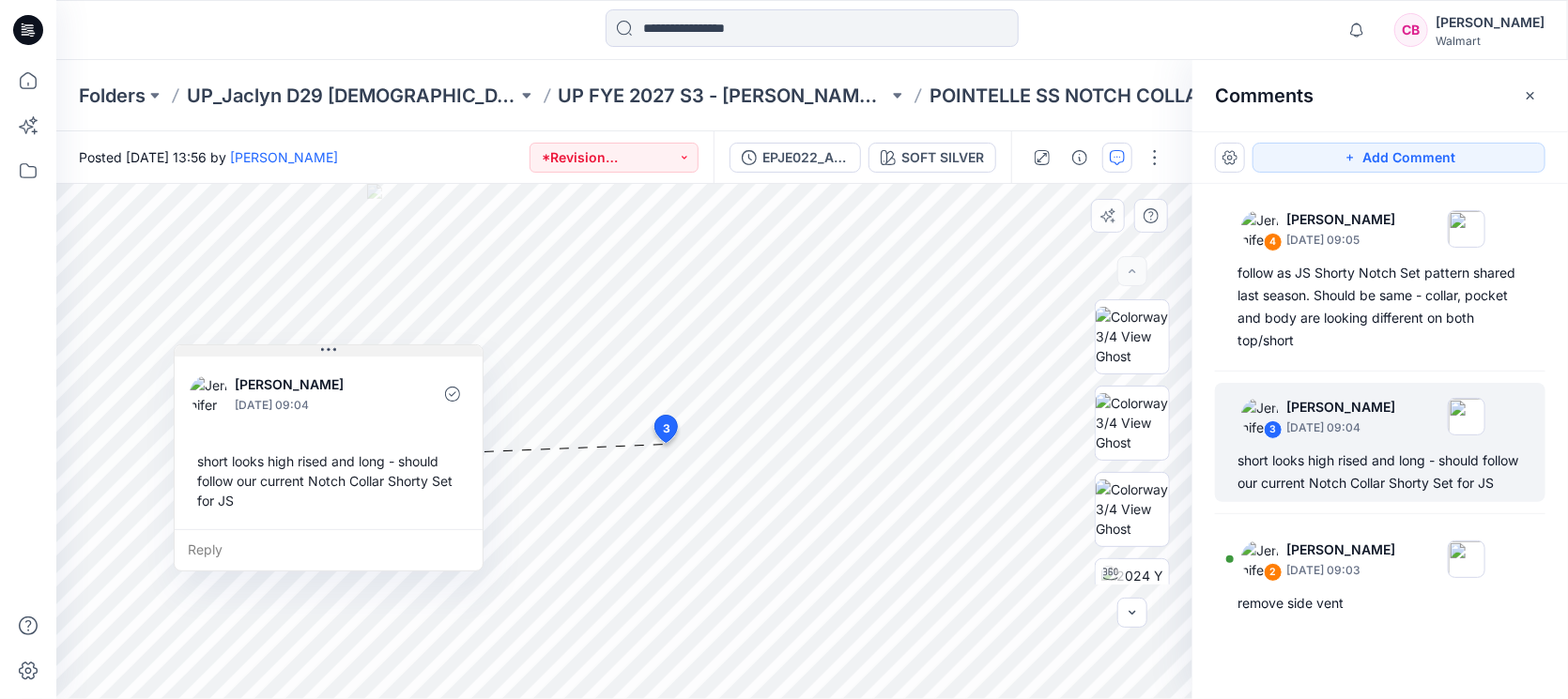
drag, startPoint x: 862, startPoint y: 460, endPoint x: 399, endPoint y: 352, distance: 475.4
click at [399, 352] on button at bounding box center [329, 351] width 308 height 12
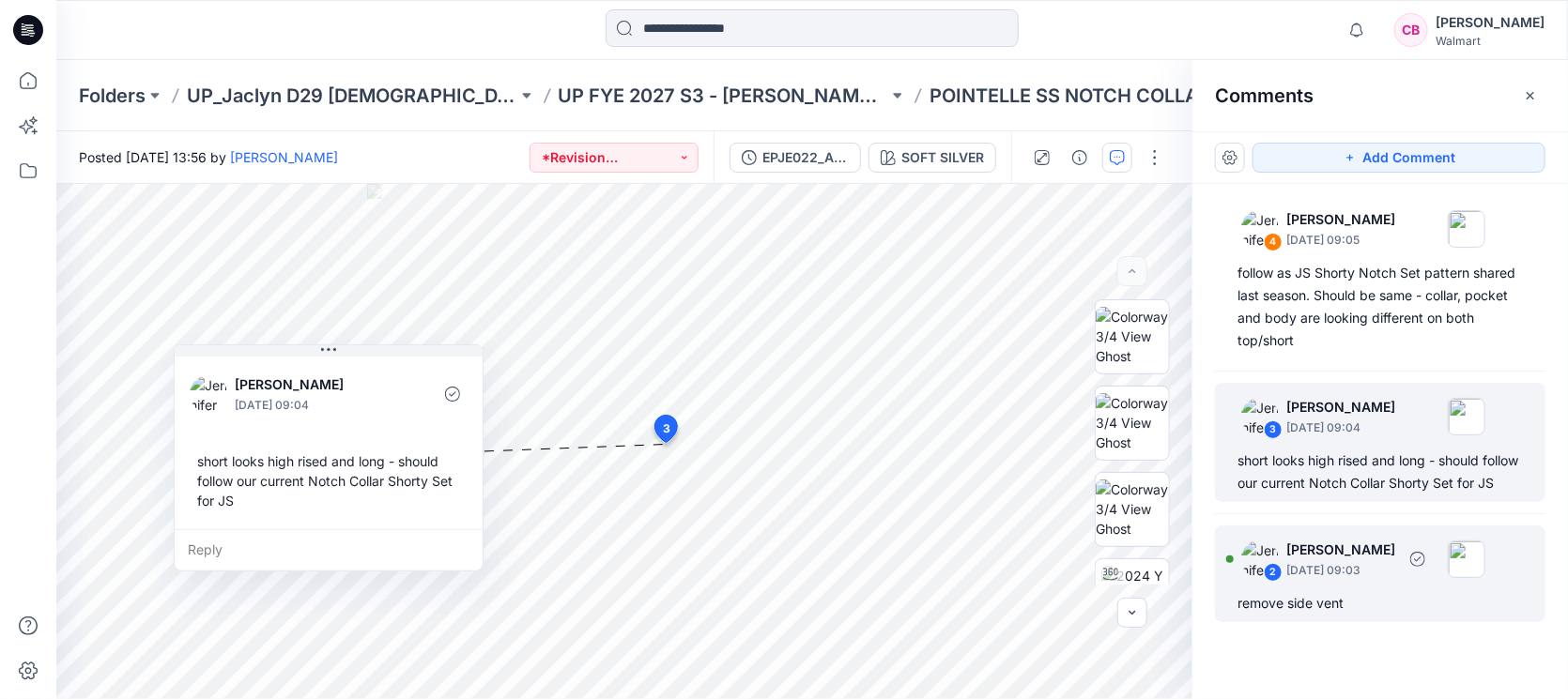
click at [1239, 558] on div "2 [PERSON_NAME] [DATE] 09:03" at bounding box center [1356, 558] width 259 height 52
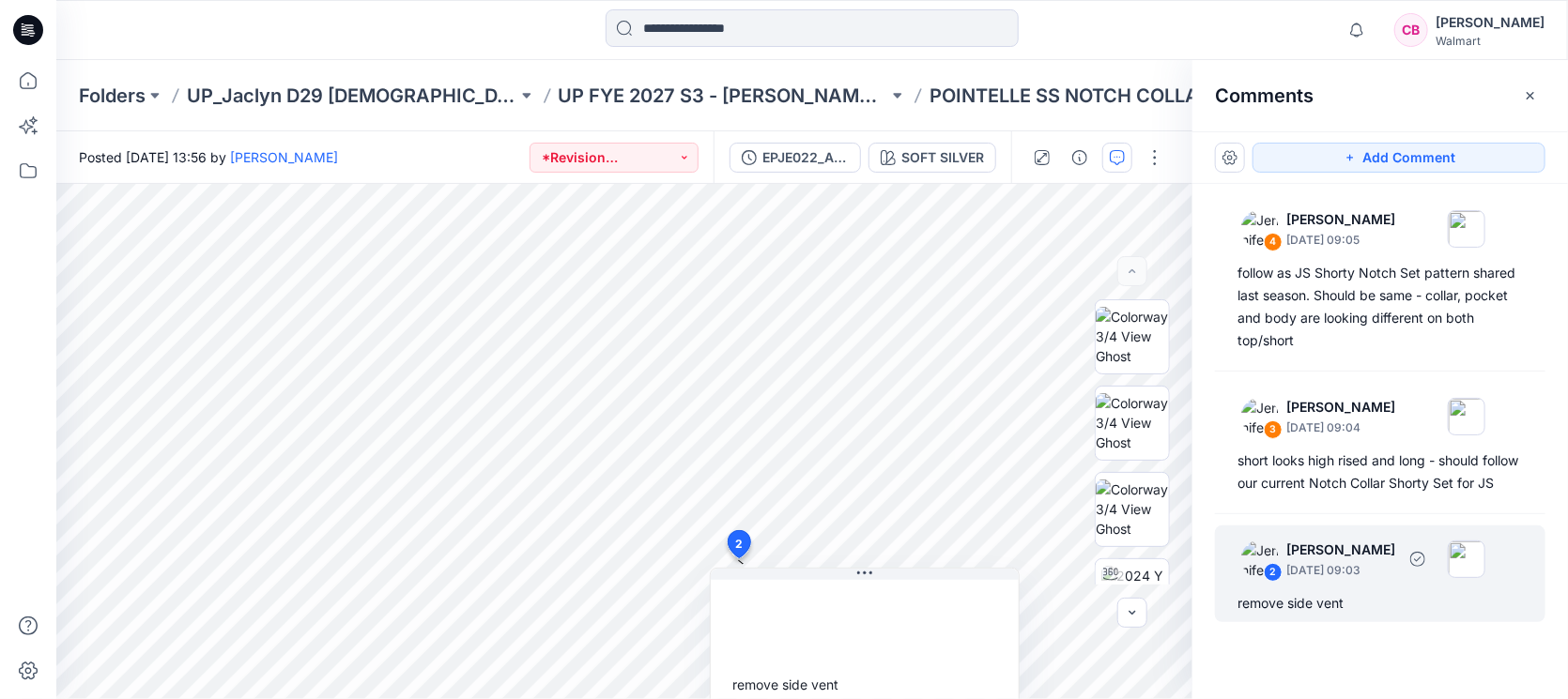
scroll to position [14, 0]
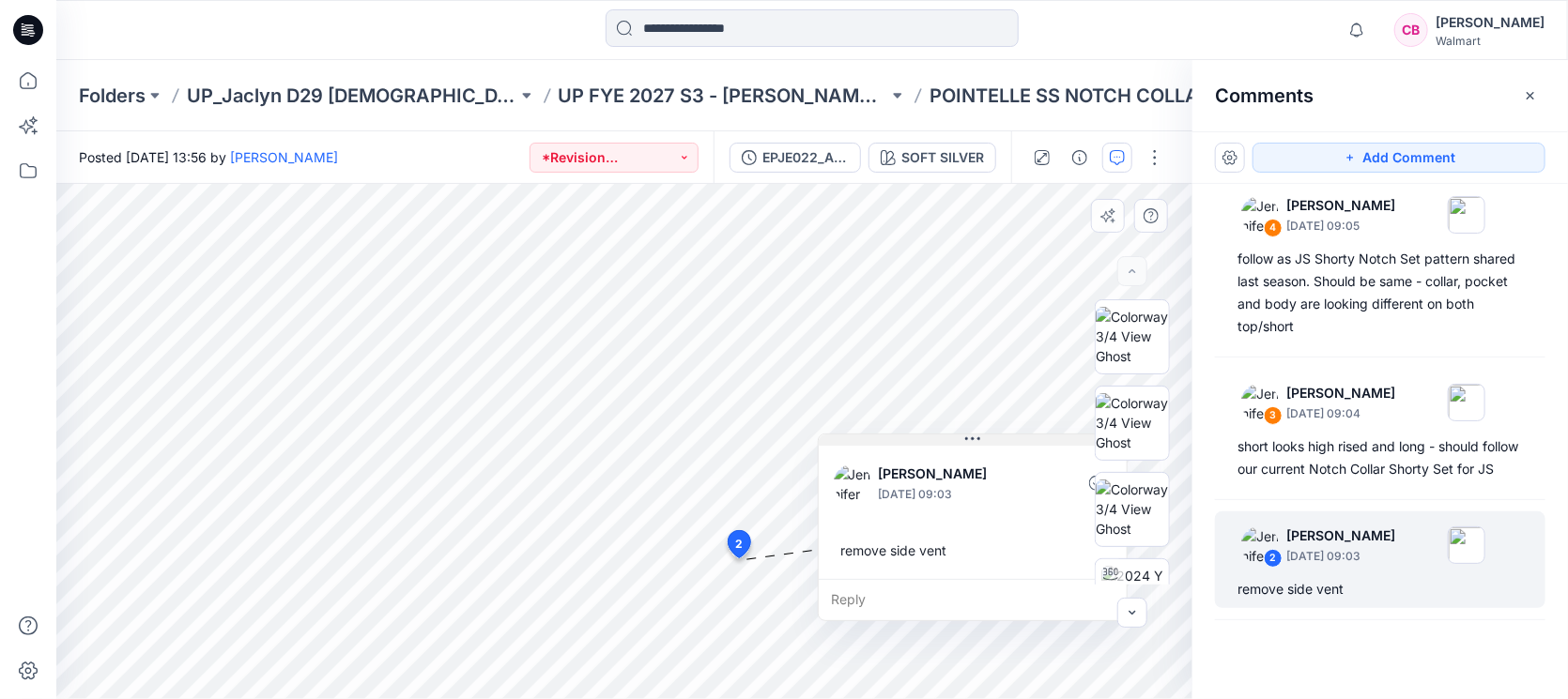
drag, startPoint x: 895, startPoint y: 571, endPoint x: 1003, endPoint y: 437, distance: 172.1
click at [1003, 437] on button at bounding box center [973, 440] width 308 height 12
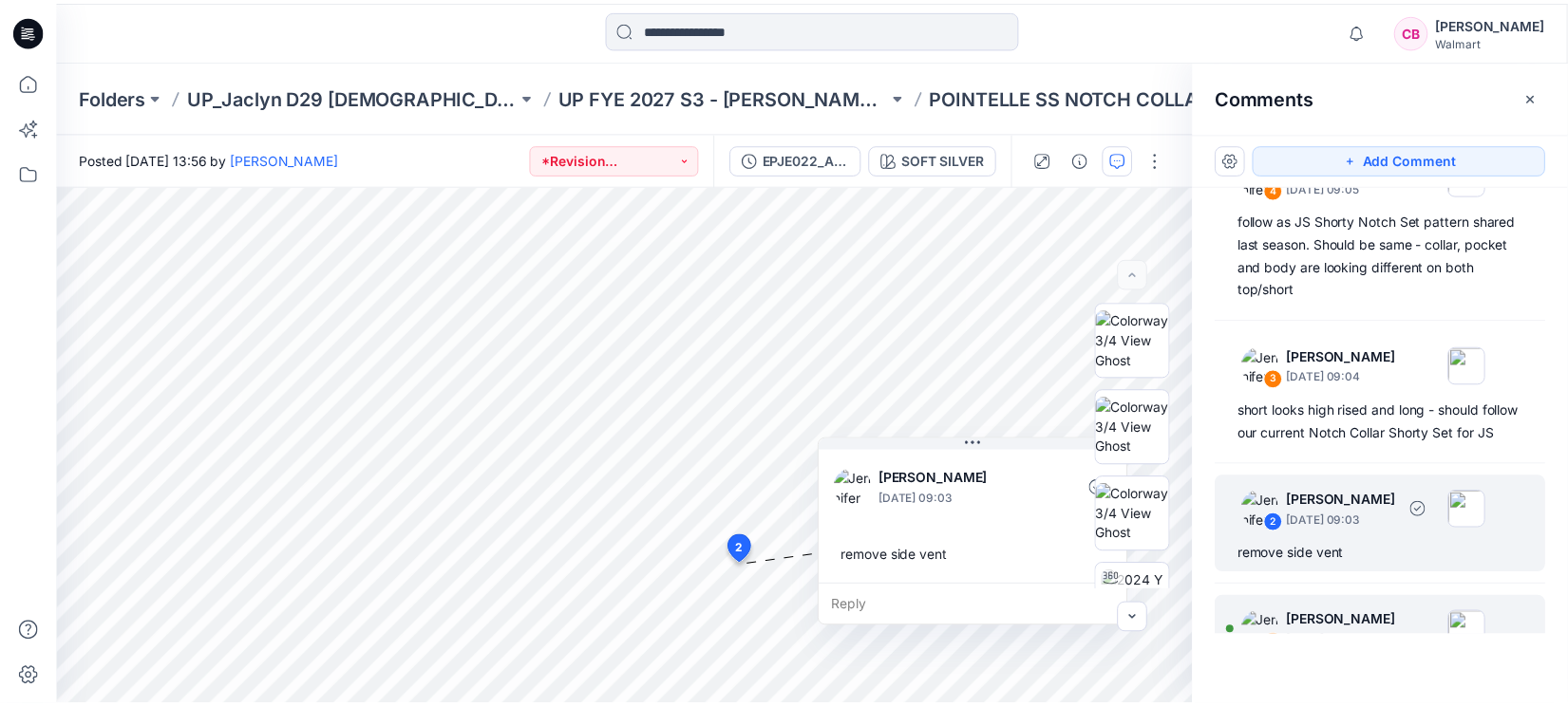
scroll to position [147, 0]
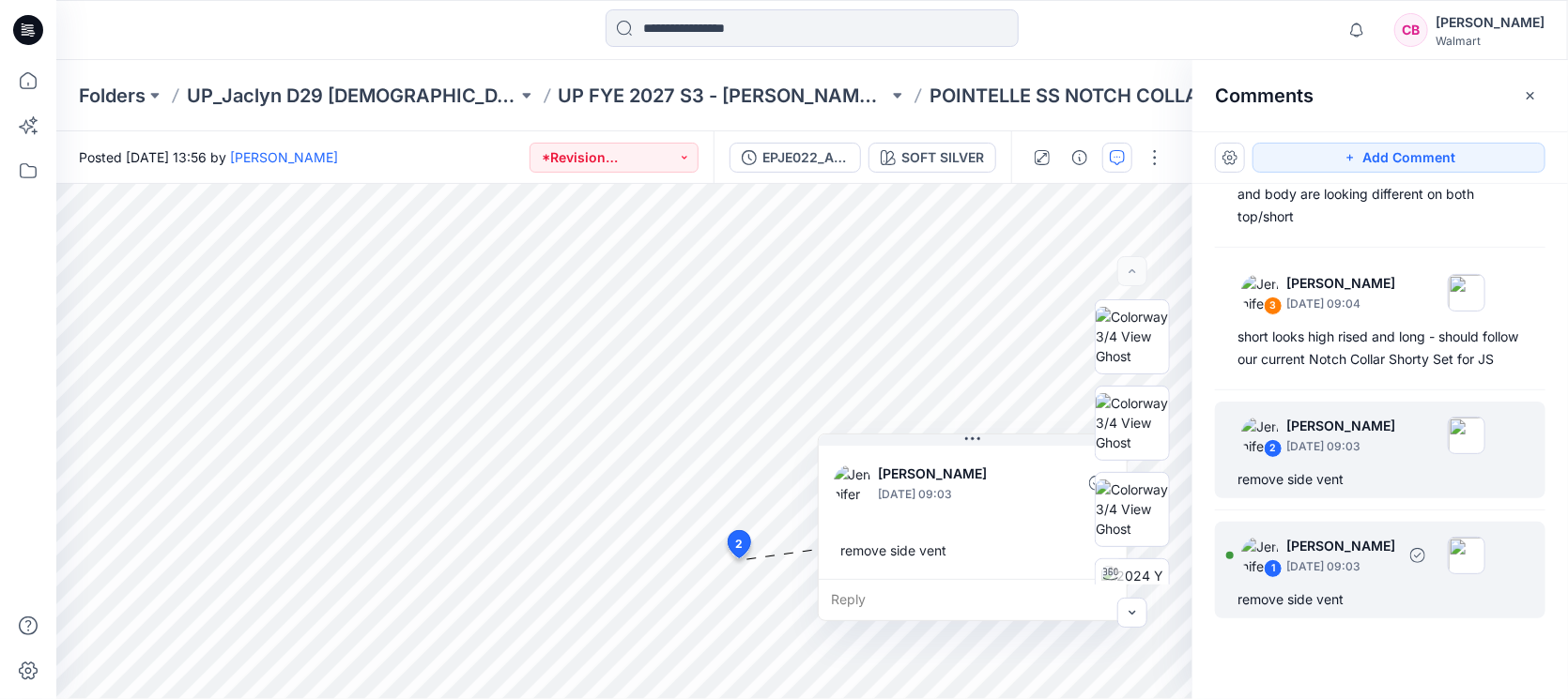
click at [1239, 558] on p "[DATE] 09:03" at bounding box center [1341, 566] width 109 height 18
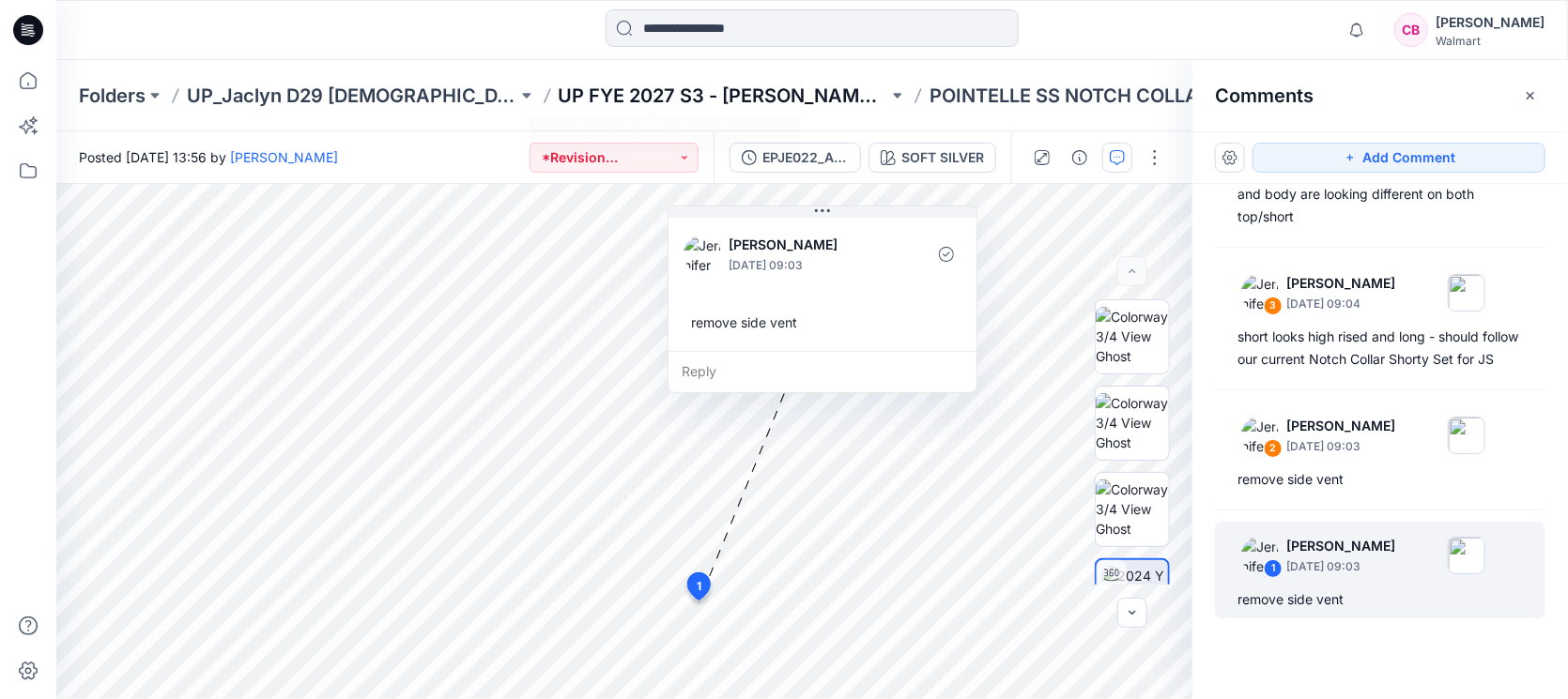
click at [779, 89] on p "UP FYE 2027 S3 - [PERSON_NAME] D29 [DEMOGRAPHIC_DATA] Sleepwear" at bounding box center [724, 95] width 331 height 26
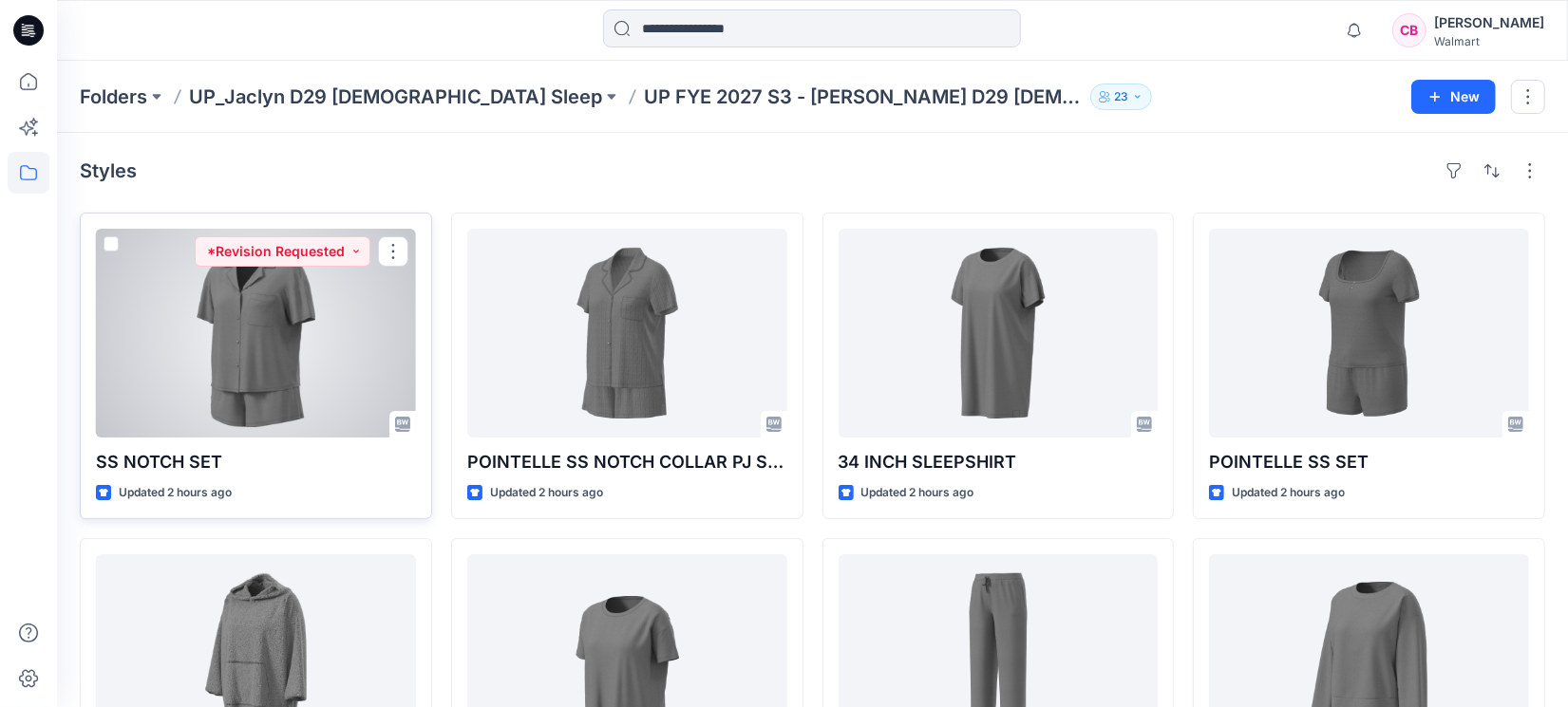
click at [234, 315] on div at bounding box center [256, 333] width 320 height 208
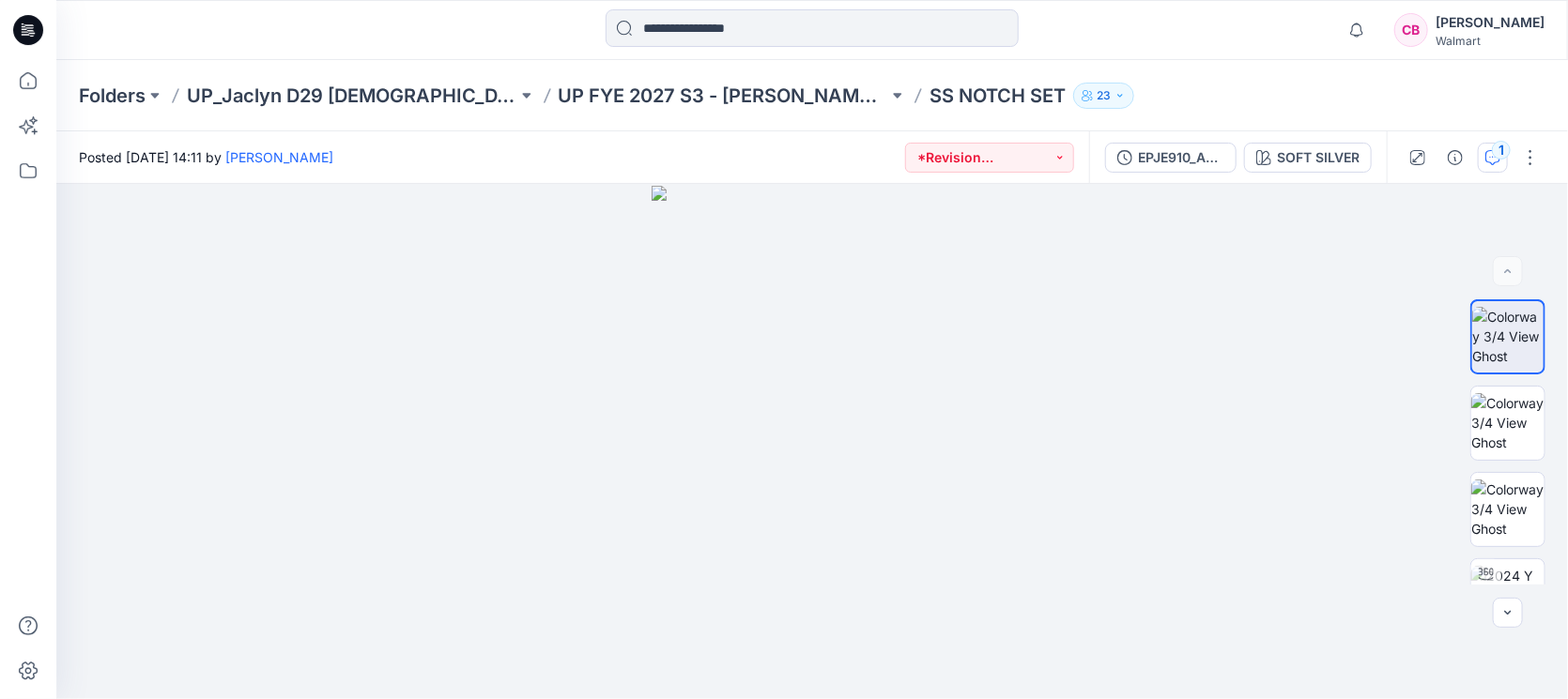
click at [1239, 152] on div "1" at bounding box center [1501, 150] width 18 height 18
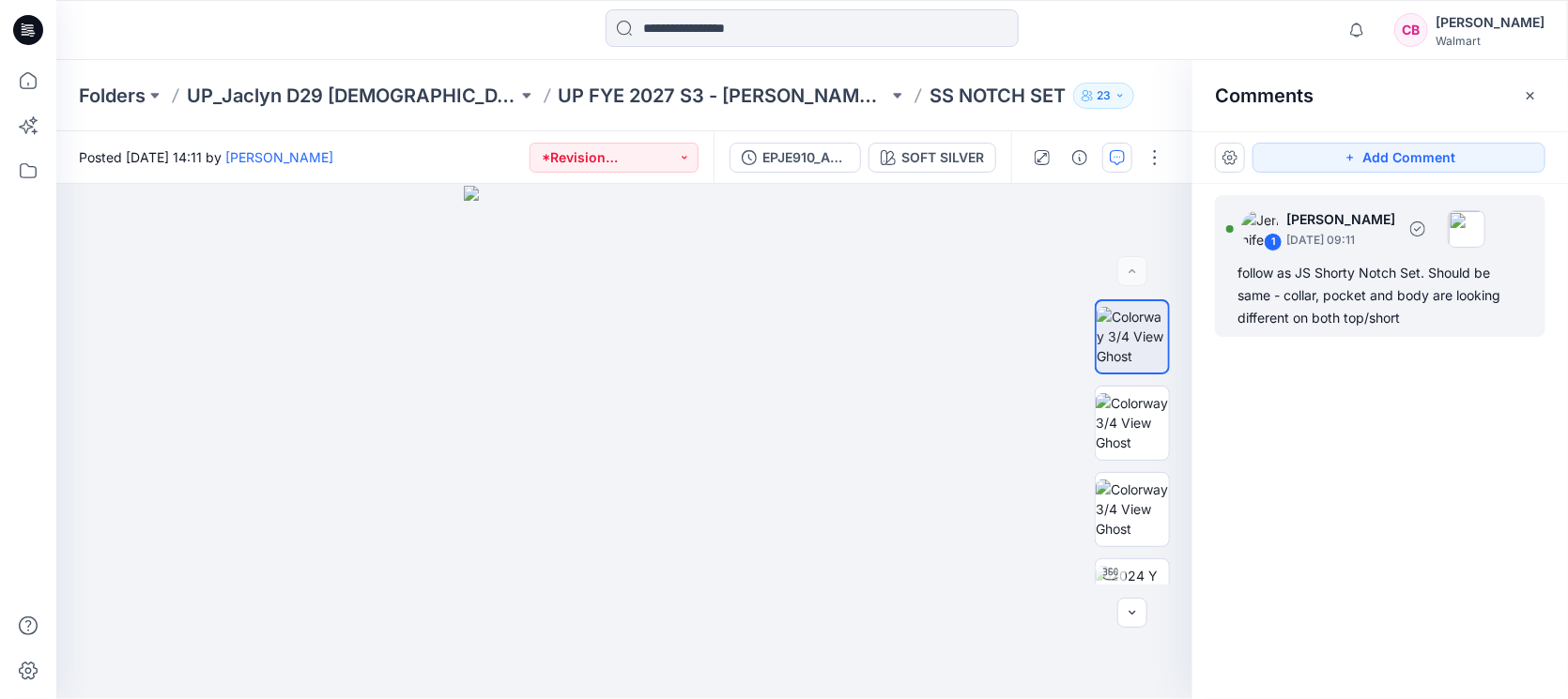
click at [1239, 299] on div "follow as JS Shorty Notch Set. Should be same - collar, pocket and body are loo…" at bounding box center [1379, 296] width 285 height 68
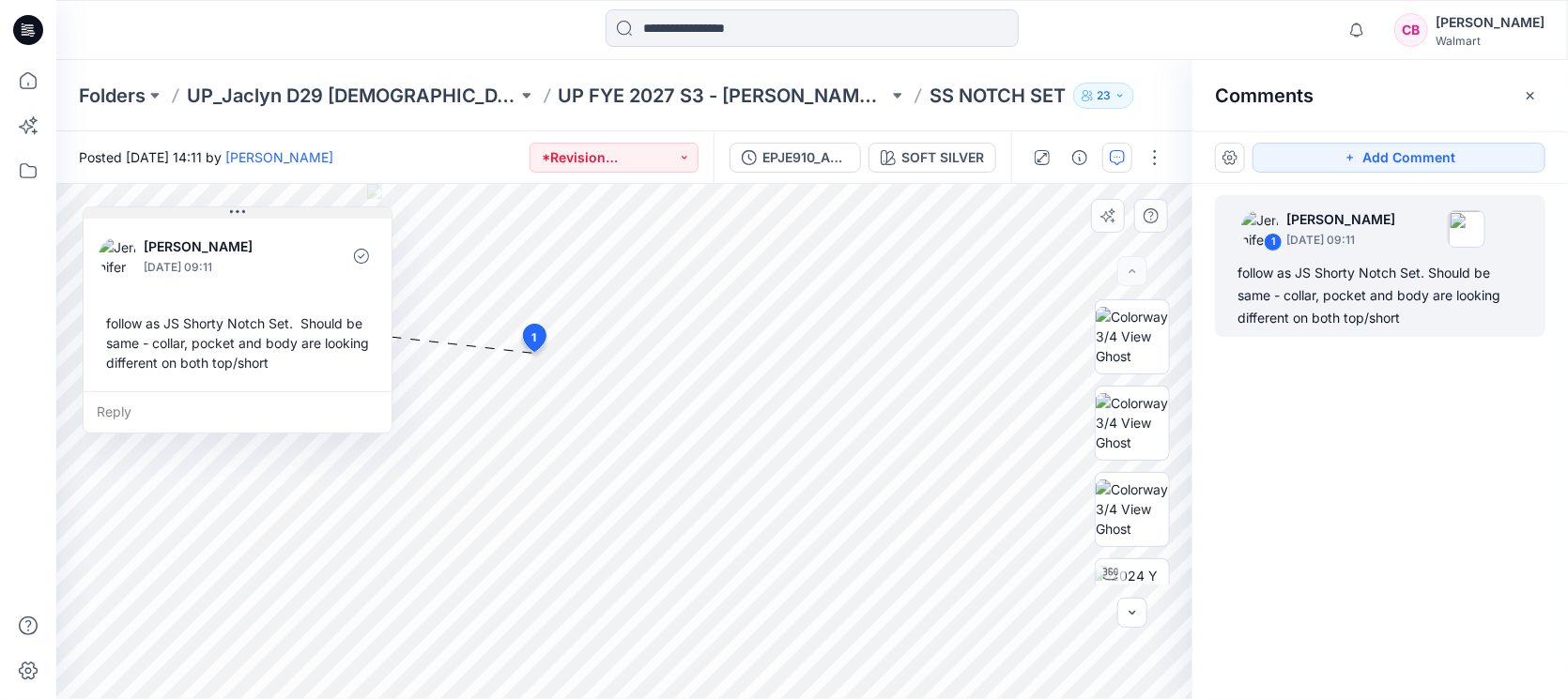
drag, startPoint x: 760, startPoint y: 373, endPoint x: 338, endPoint y: 219, distance: 449.2
click at [338, 219] on div "[PERSON_NAME] [DATE] 09:11 follow as JS Shorty Notch Set. Should be same - coll…" at bounding box center [237, 320] width 310 height 227
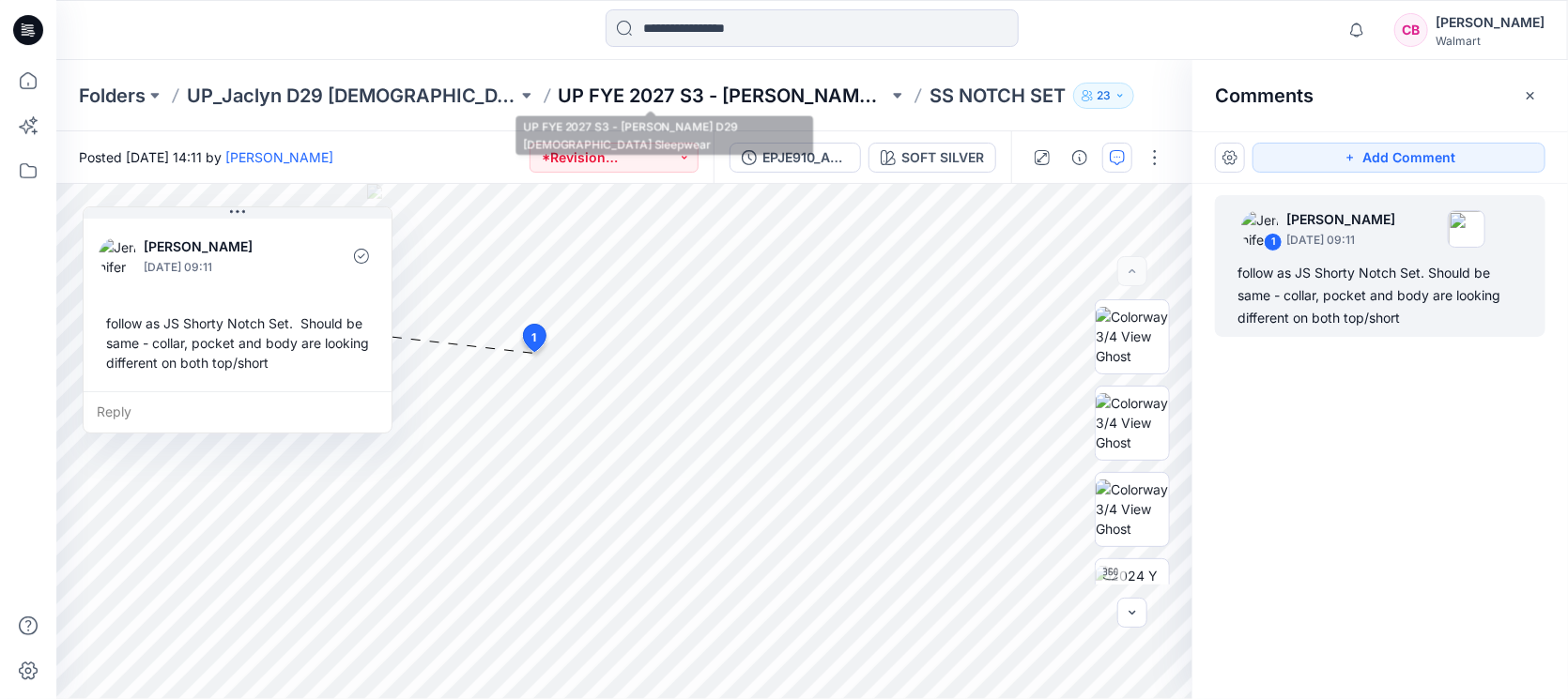
click at [656, 84] on p "UP FYE 2027 S3 - [PERSON_NAME] D29 [DEMOGRAPHIC_DATA] Sleepwear" at bounding box center [724, 95] width 331 height 26
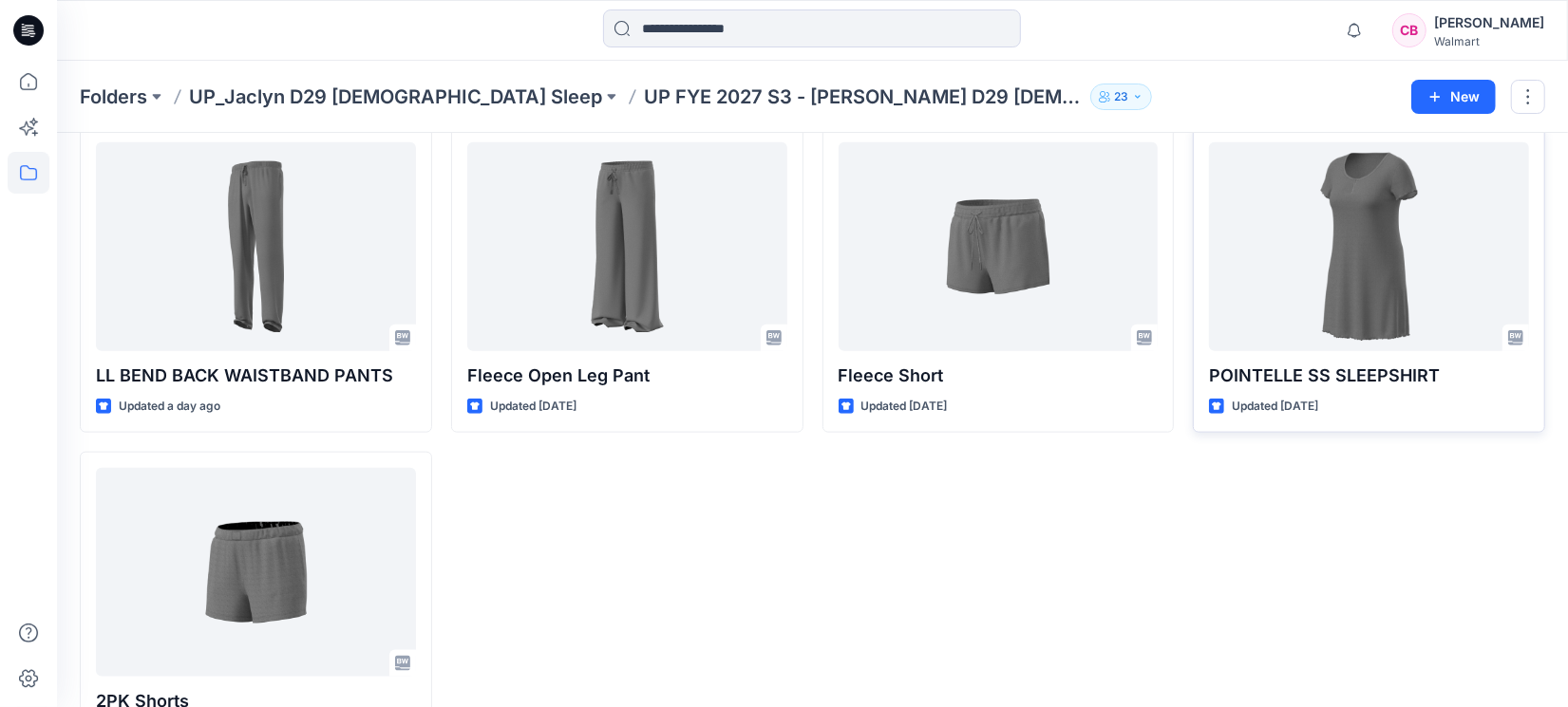
scroll to position [1220, 0]
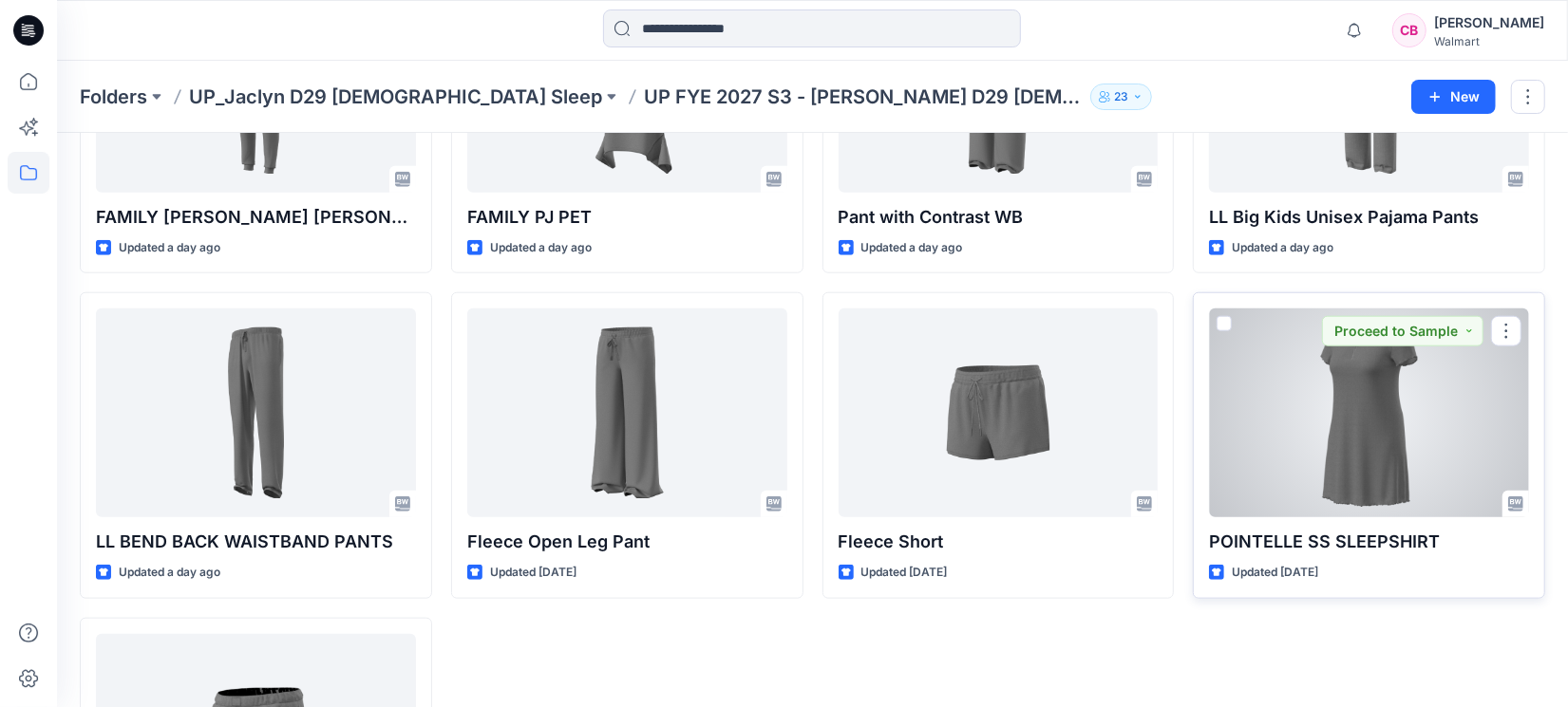
click at [1253, 427] on div at bounding box center [1368, 413] width 320 height 208
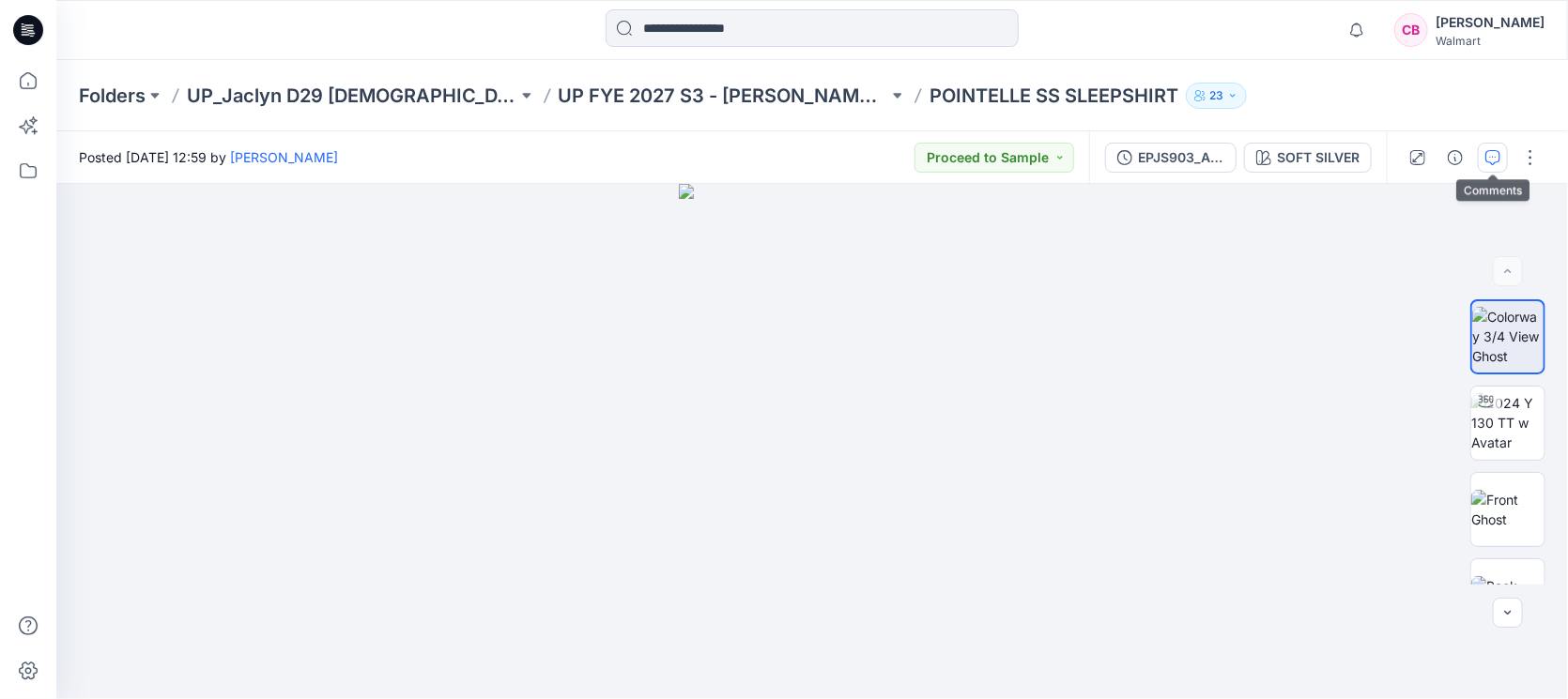
click at [1239, 143] on button "button" at bounding box center [1492, 157] width 30 height 30
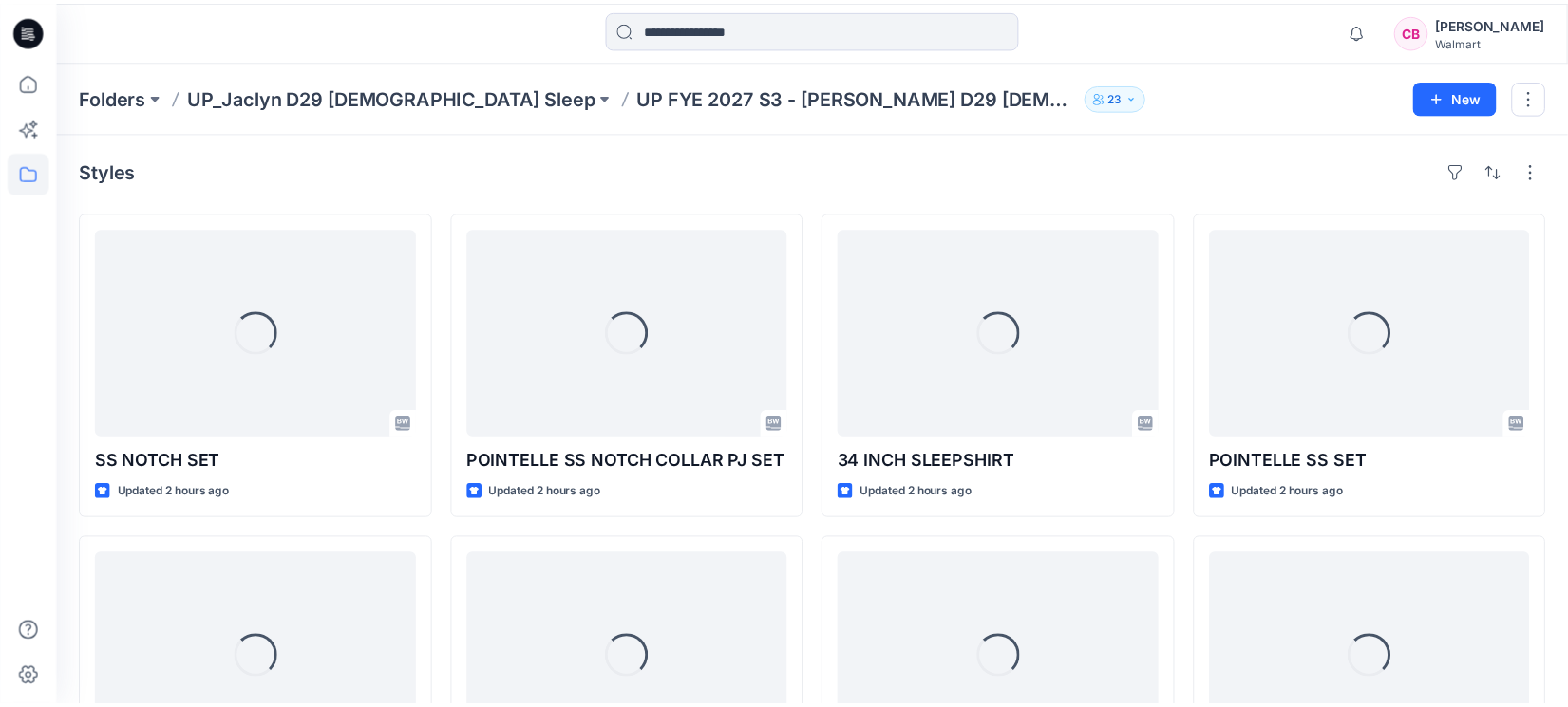
scroll to position [1220, 0]
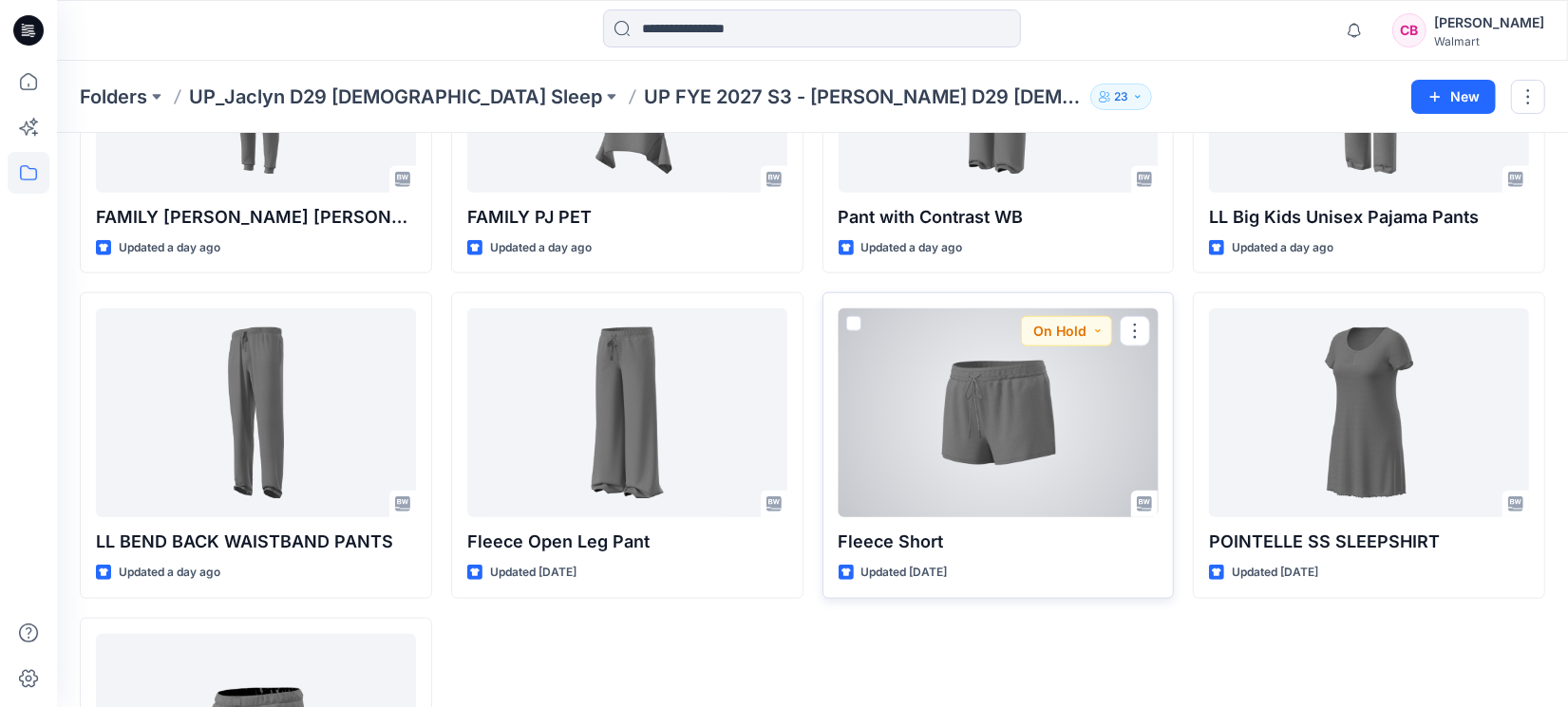
click at [985, 414] on div at bounding box center [997, 413] width 320 height 208
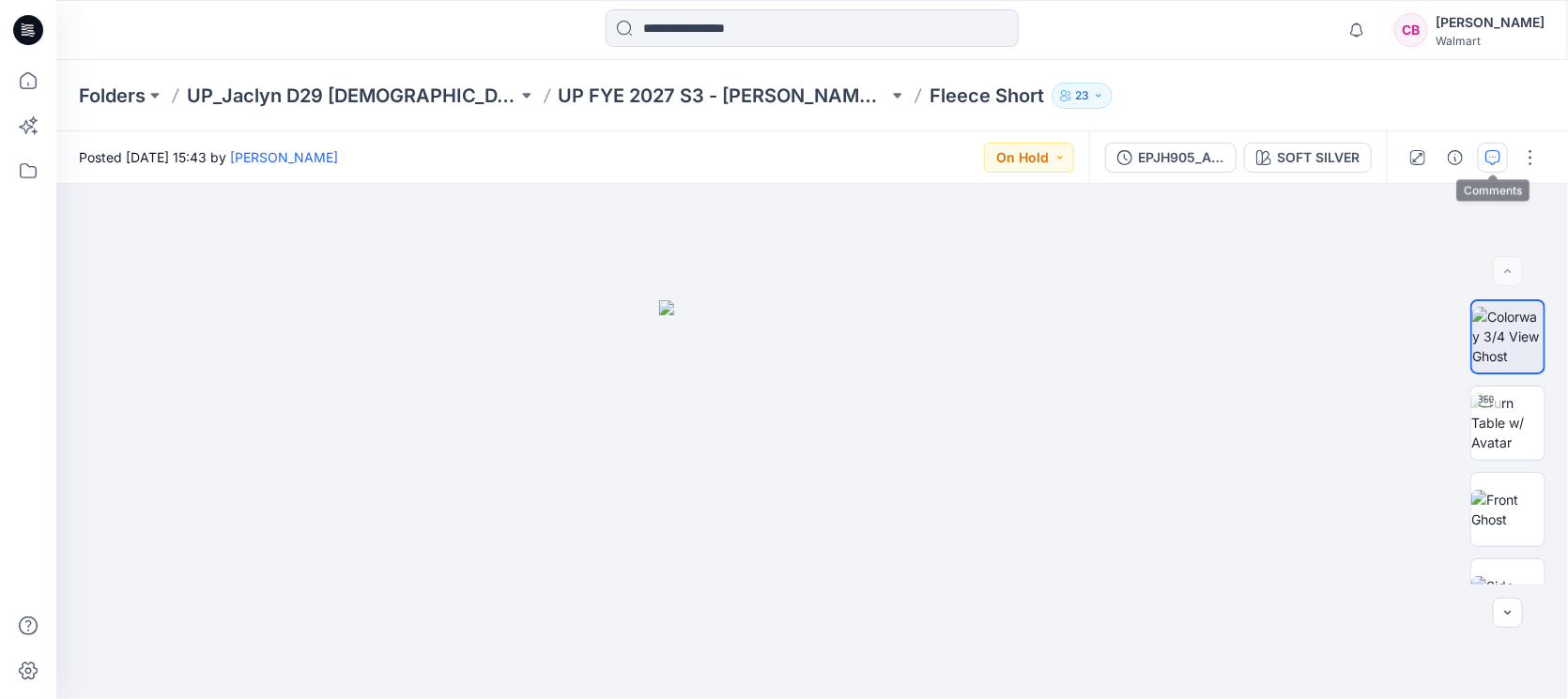
click at [1239, 158] on icon "button" at bounding box center [1492, 157] width 15 height 15
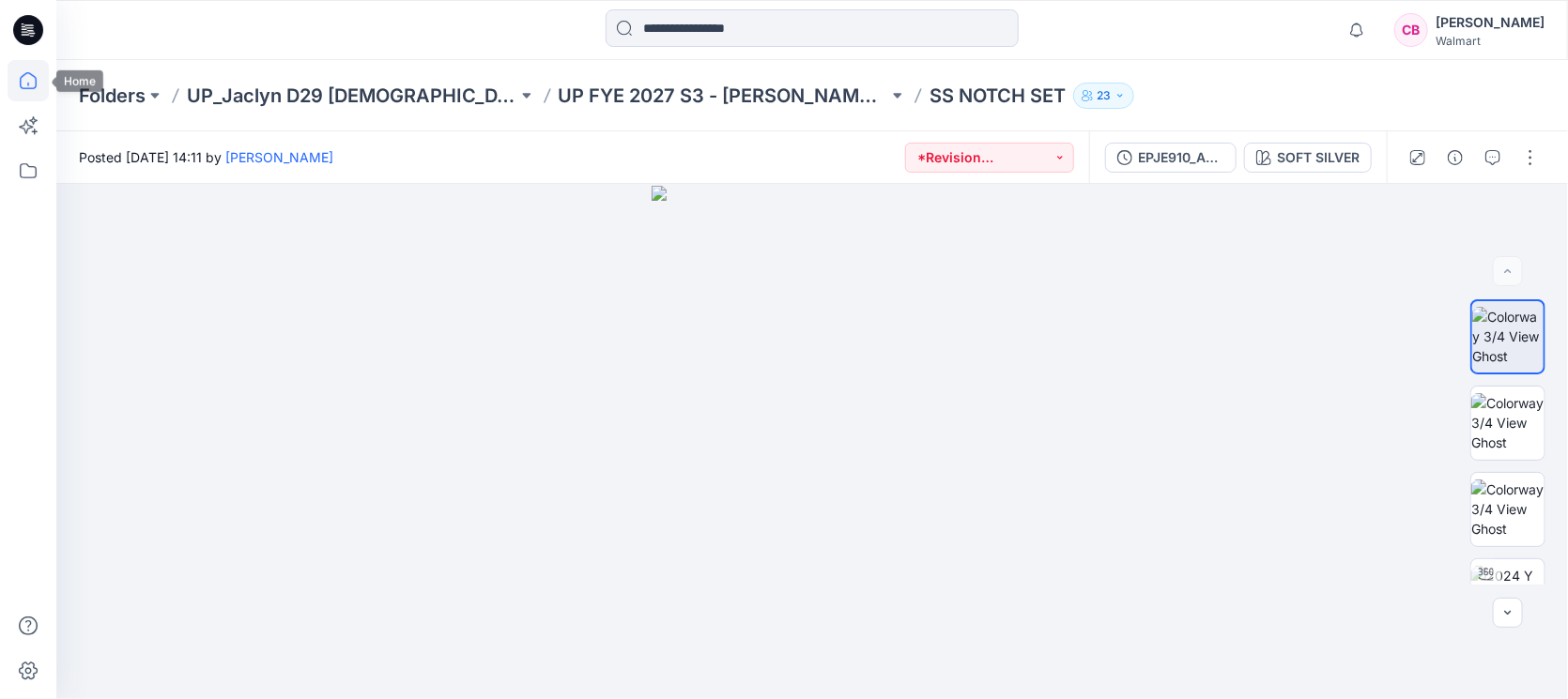
click at [24, 76] on icon at bounding box center [28, 81] width 41 height 41
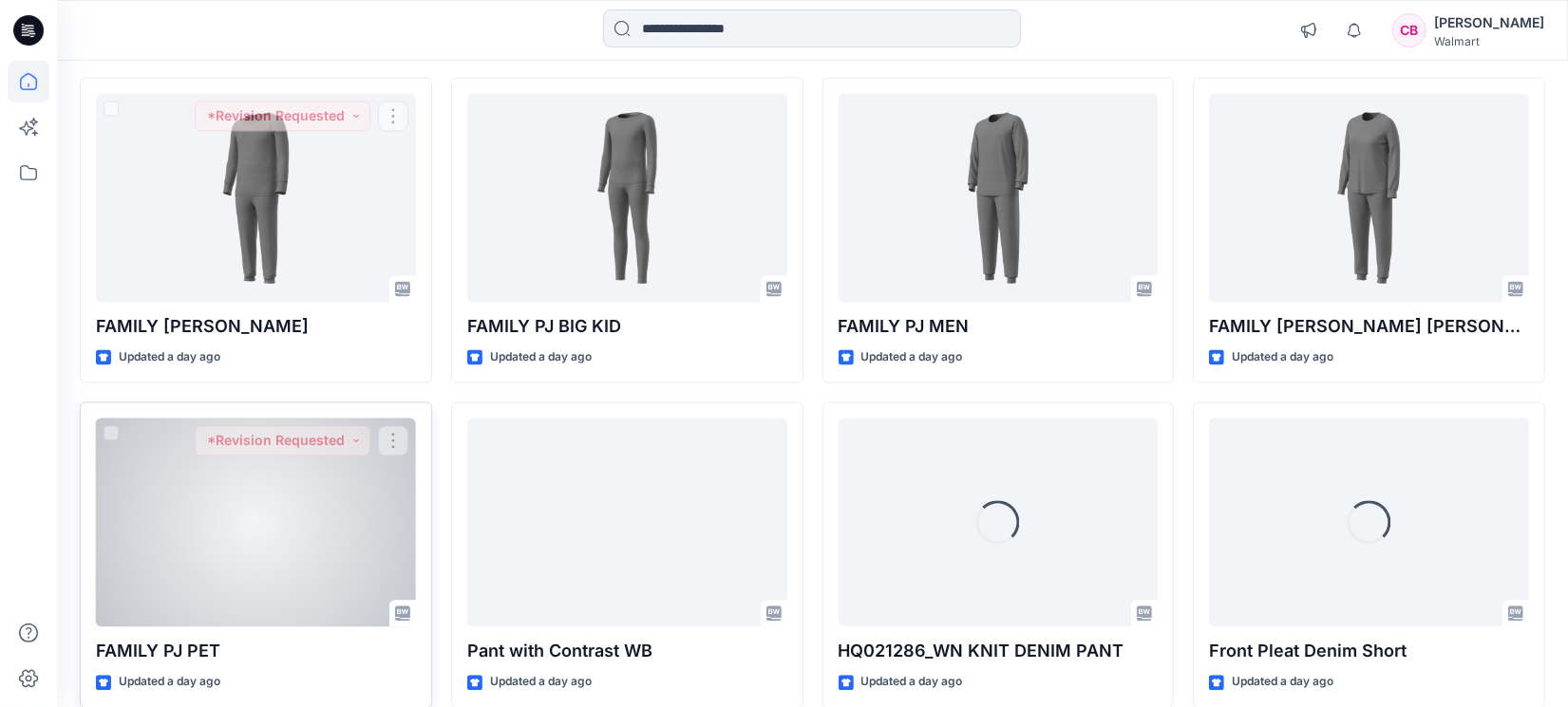
scroll to position [2792, 0]
